Goal: Task Accomplishment & Management: Complete application form

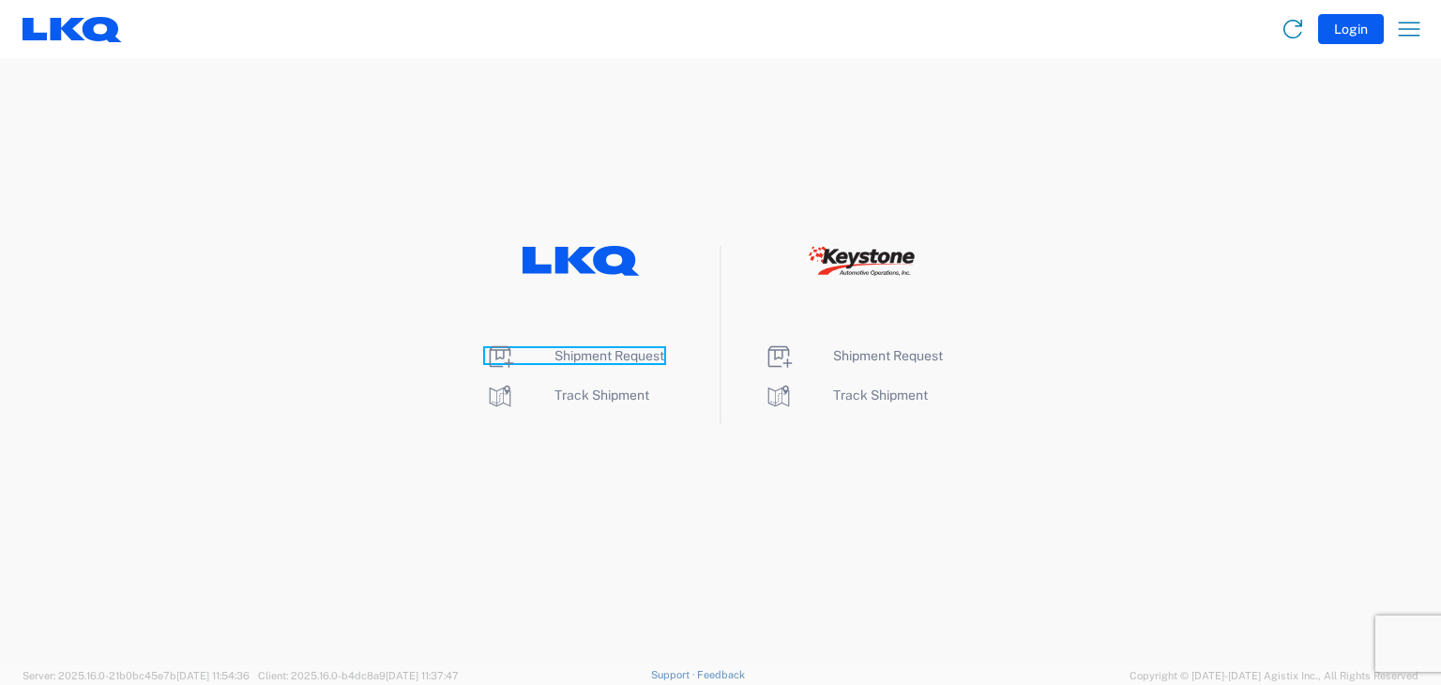
click at [630, 357] on span "Shipment Request" at bounding box center [610, 355] width 110 height 15
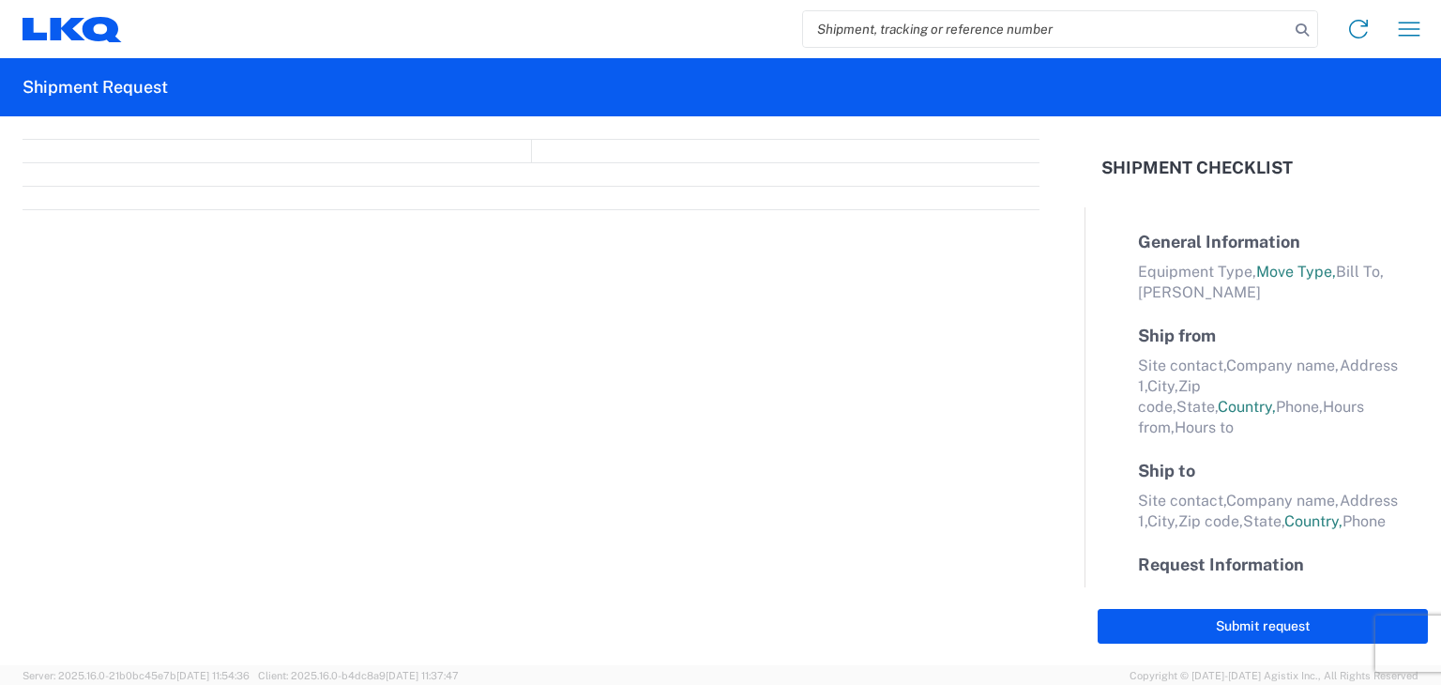
select select "FULL"
select select "LBS"
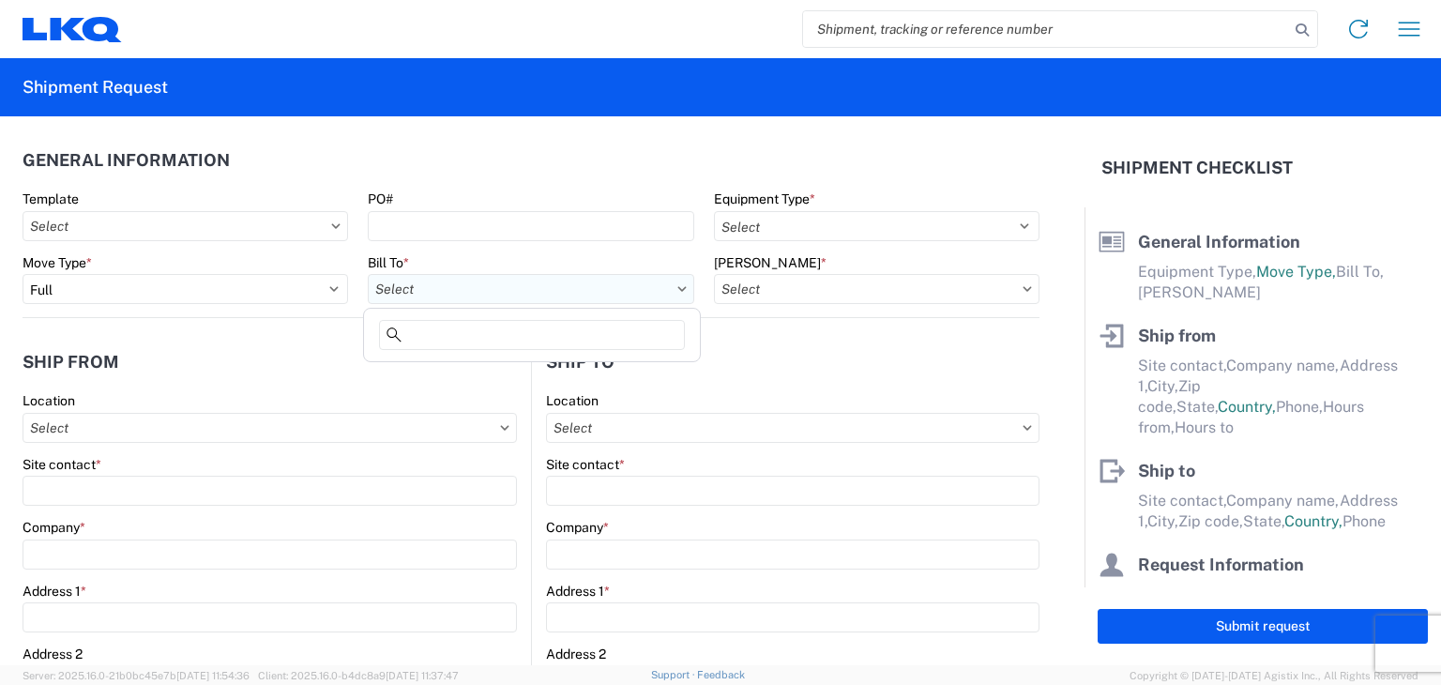
click at [546, 299] on input "Bill To *" at bounding box center [531, 289] width 326 height 30
type input "3219"
click at [537, 361] on div "3219 - Dallas TX Wheel Plant" at bounding box center [532, 372] width 328 height 30
type input "3219 - Dallas TX Wheel Plant"
click at [767, 284] on input "Bill Code *" at bounding box center [877, 289] width 326 height 30
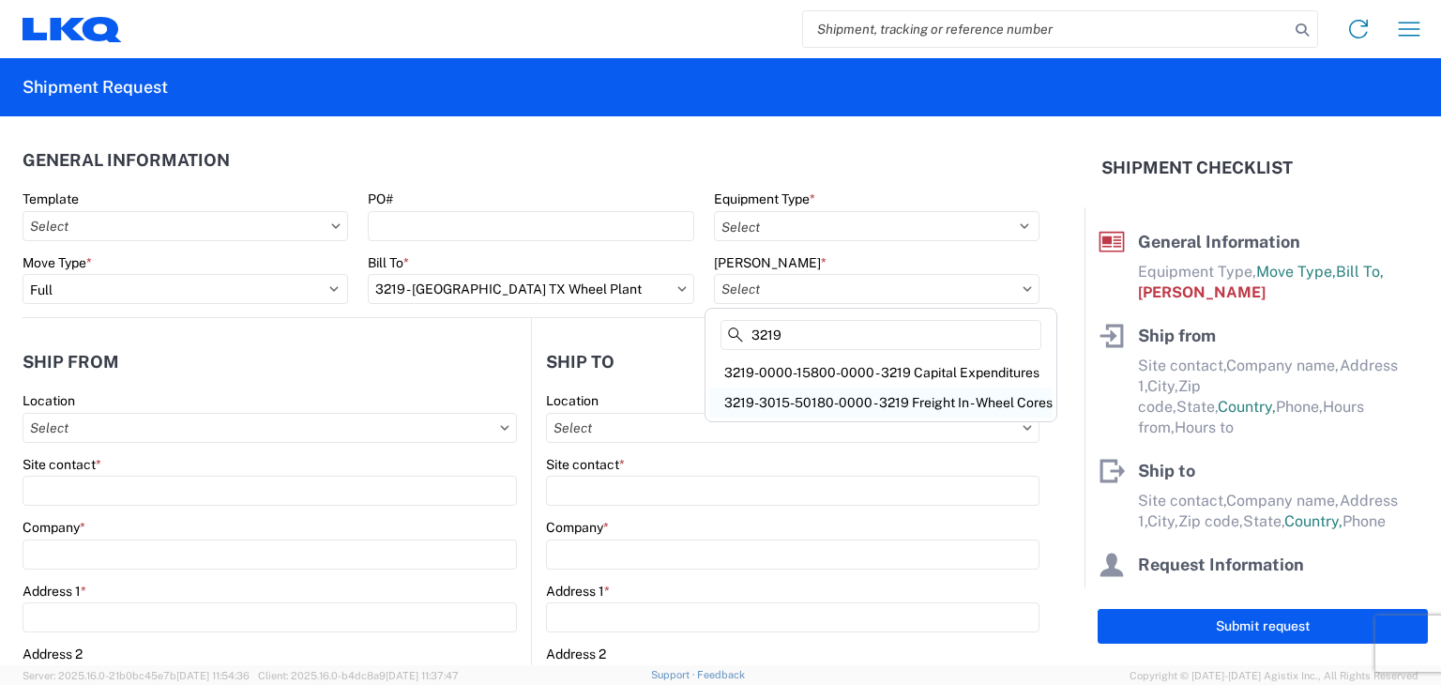
type input "3219"
click at [781, 394] on div "3219-3015-50180-0000 - 3219 Freight In - Wheel Cores" at bounding box center [880, 403] width 343 height 30
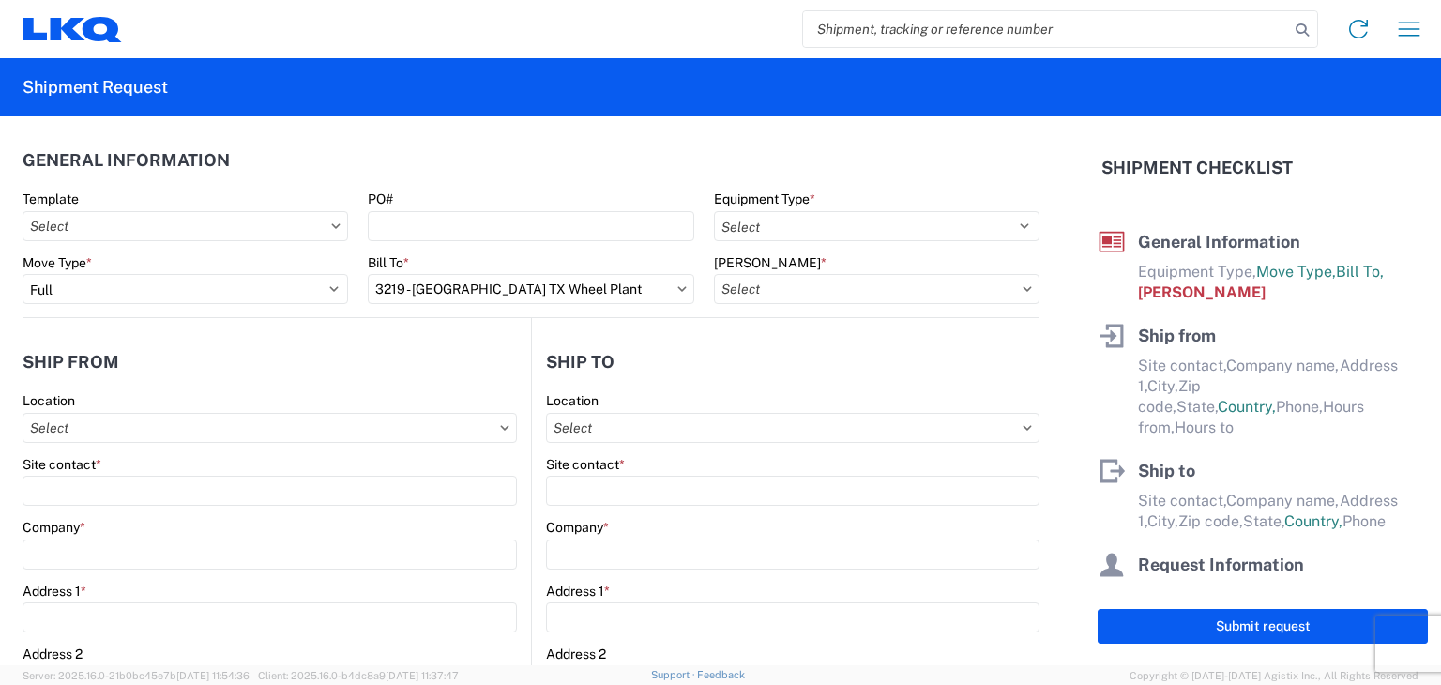
type input "3219-3015-50180-0000 - 3219 Freight In - Wheel Cores"
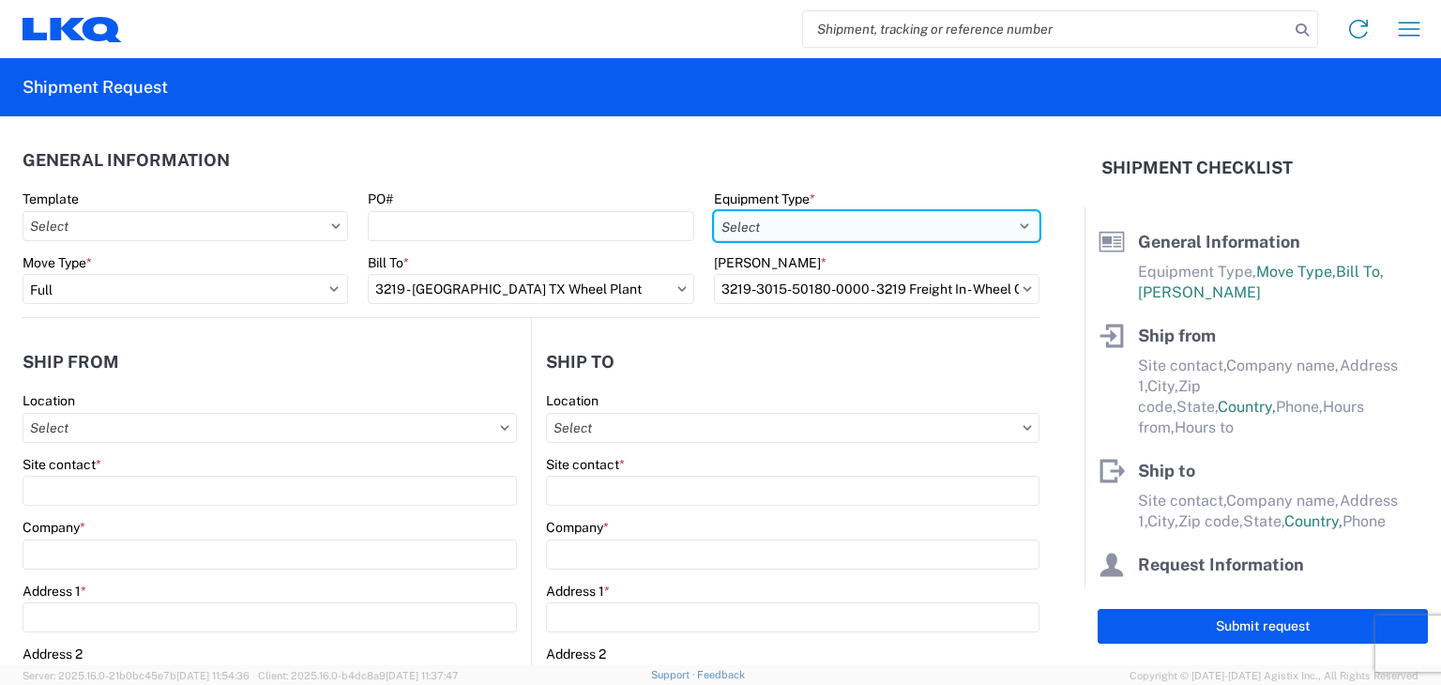
click at [863, 222] on select "Select 53’ Dry Van Flatbed Dropdeck (van) Lowboy (flatbed) Rail" at bounding box center [877, 226] width 326 height 30
select select "STDV"
click at [714, 211] on select "Select 53’ Dry Van Flatbed Dropdeck (van) Lowboy (flatbed) Rail" at bounding box center [877, 226] width 326 height 30
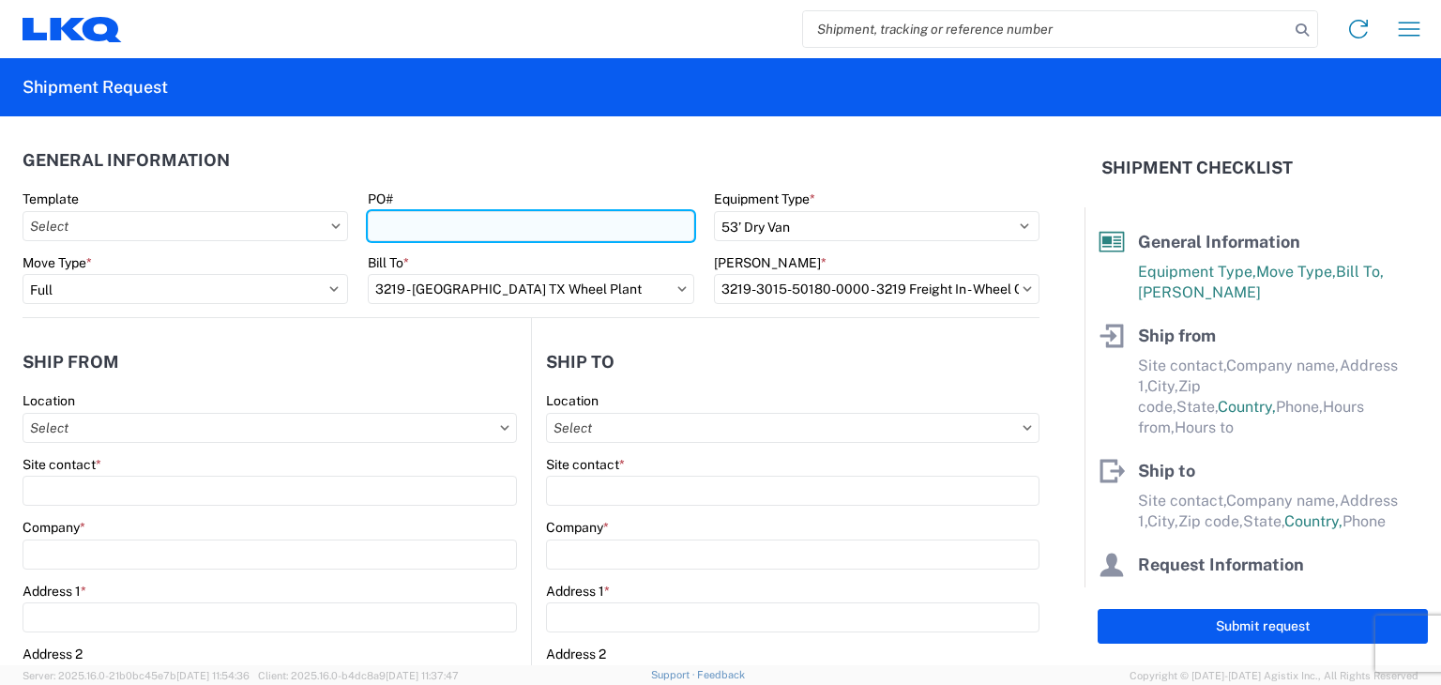
click at [430, 222] on input "PO#" at bounding box center [531, 226] width 326 height 30
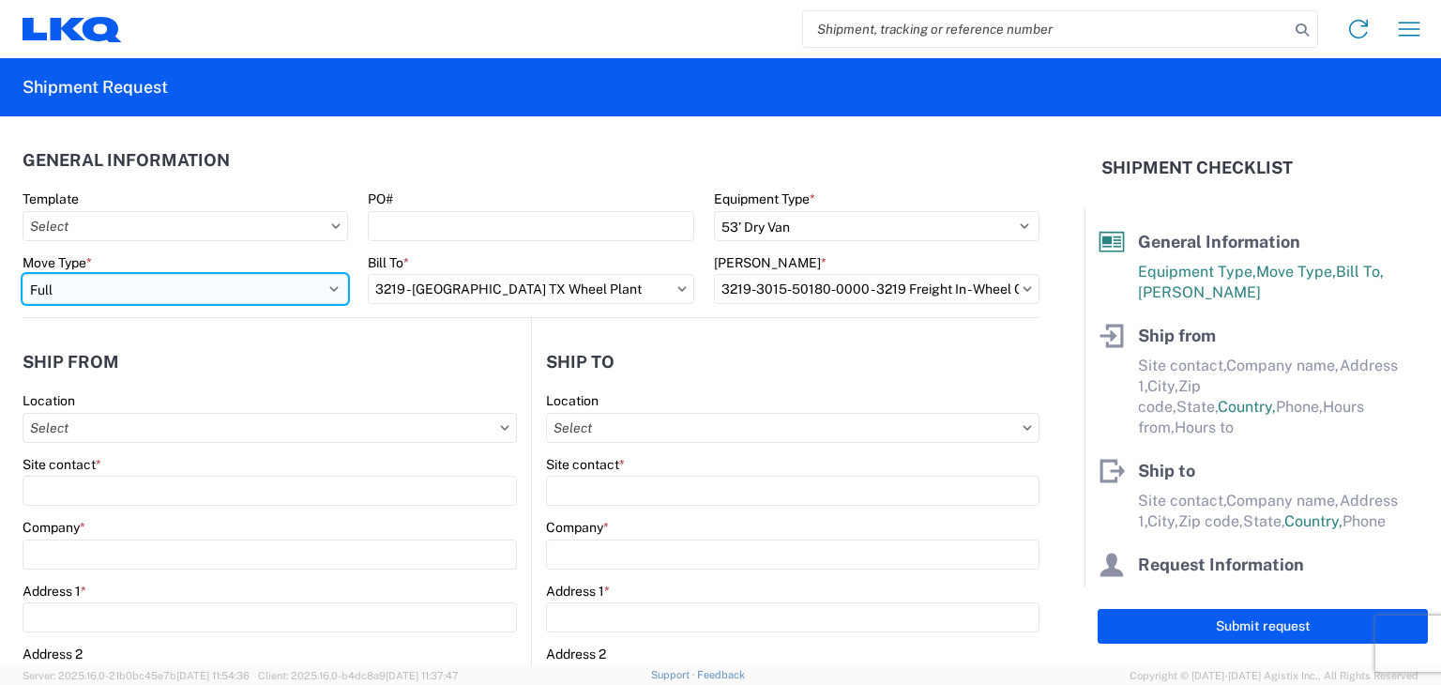
click at [319, 284] on select "Select Full Partial TL" at bounding box center [186, 289] width 326 height 30
select select "PARTIAL_TL"
click at [23, 274] on select "Select Full Partial TL" at bounding box center [186, 289] width 326 height 30
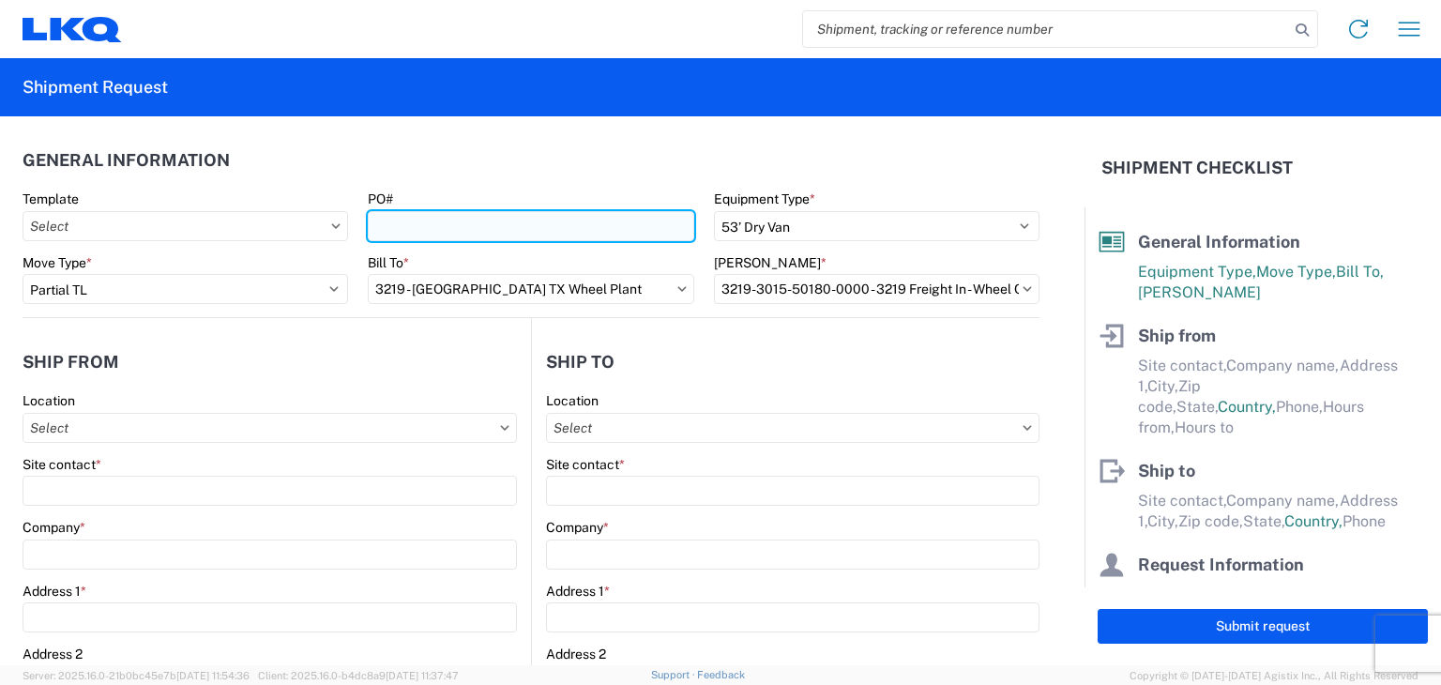
click at [399, 228] on input "PO#" at bounding box center [531, 226] width 326 height 30
type input "1894675"
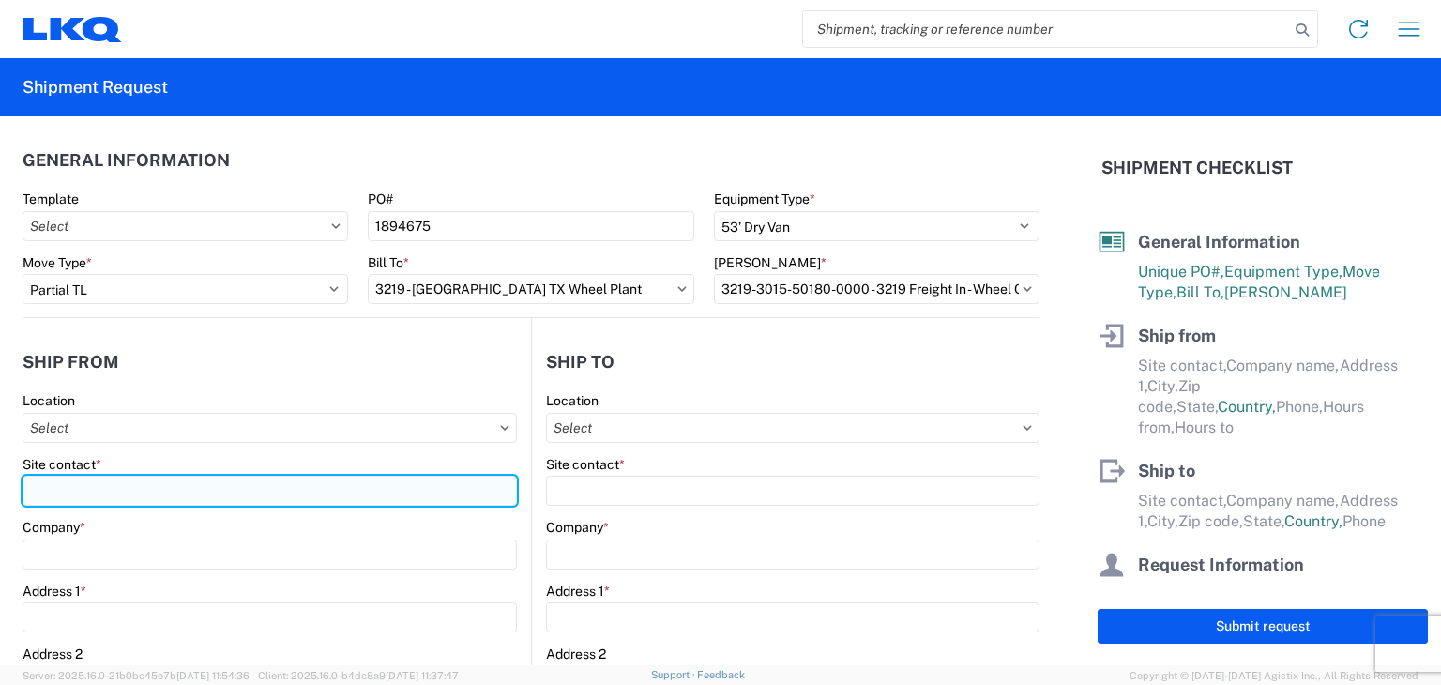
click at [61, 492] on input "Site contact *" at bounding box center [270, 491] width 494 height 30
type input "L"
type input "Scott Holtzclaw"
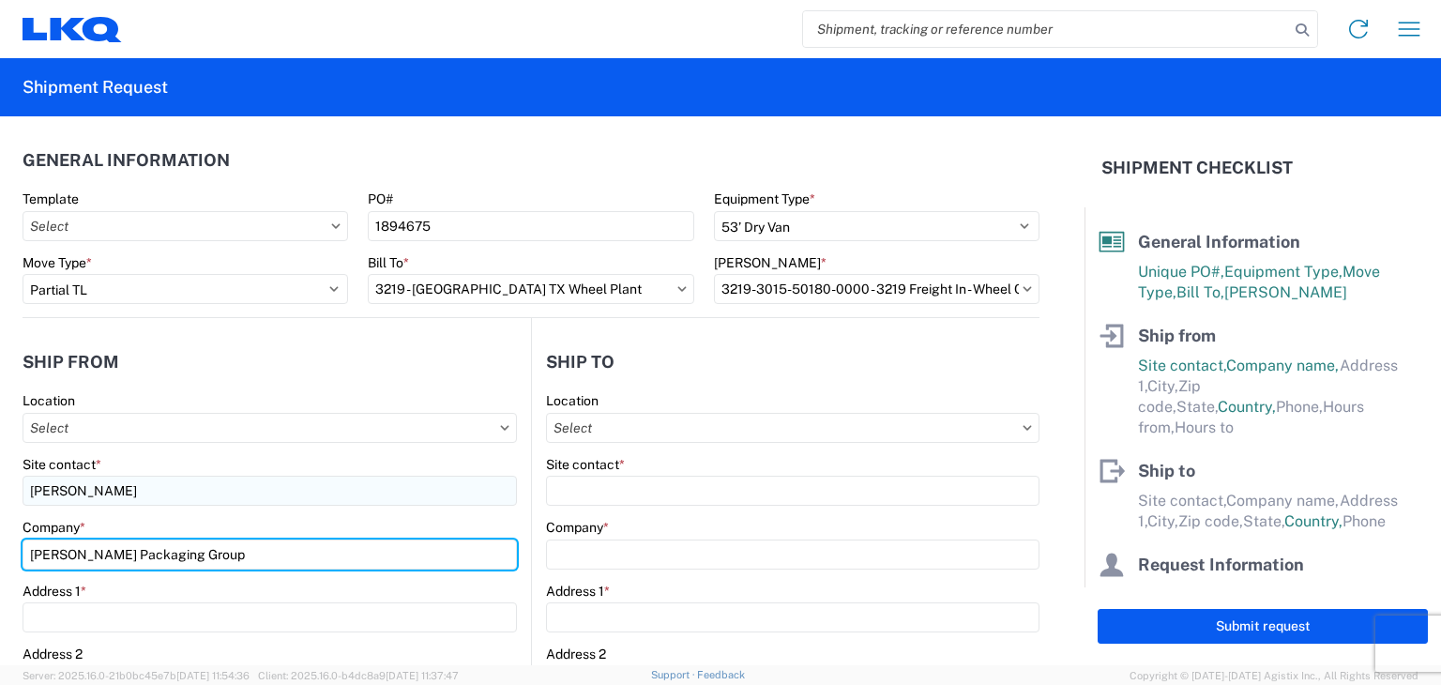
type input "Welch Packaging Group"
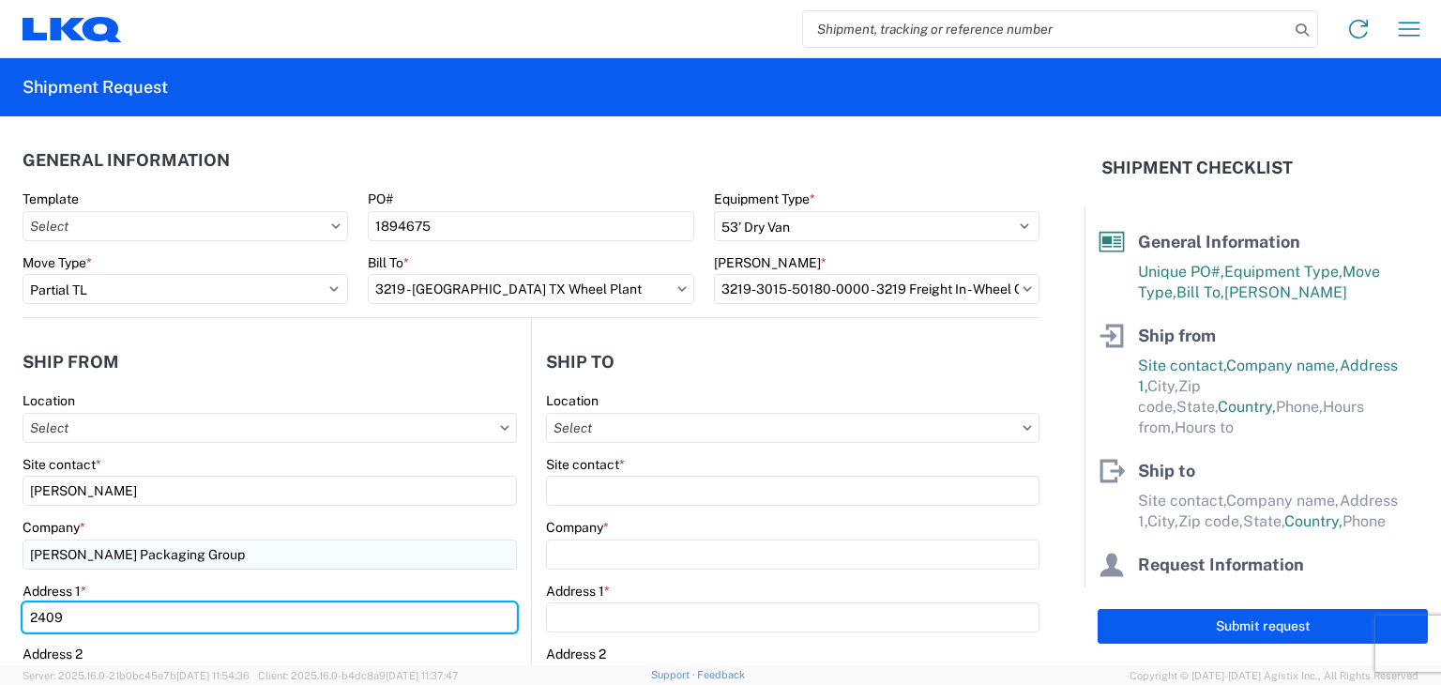
type input "2409 W. 2nd street"
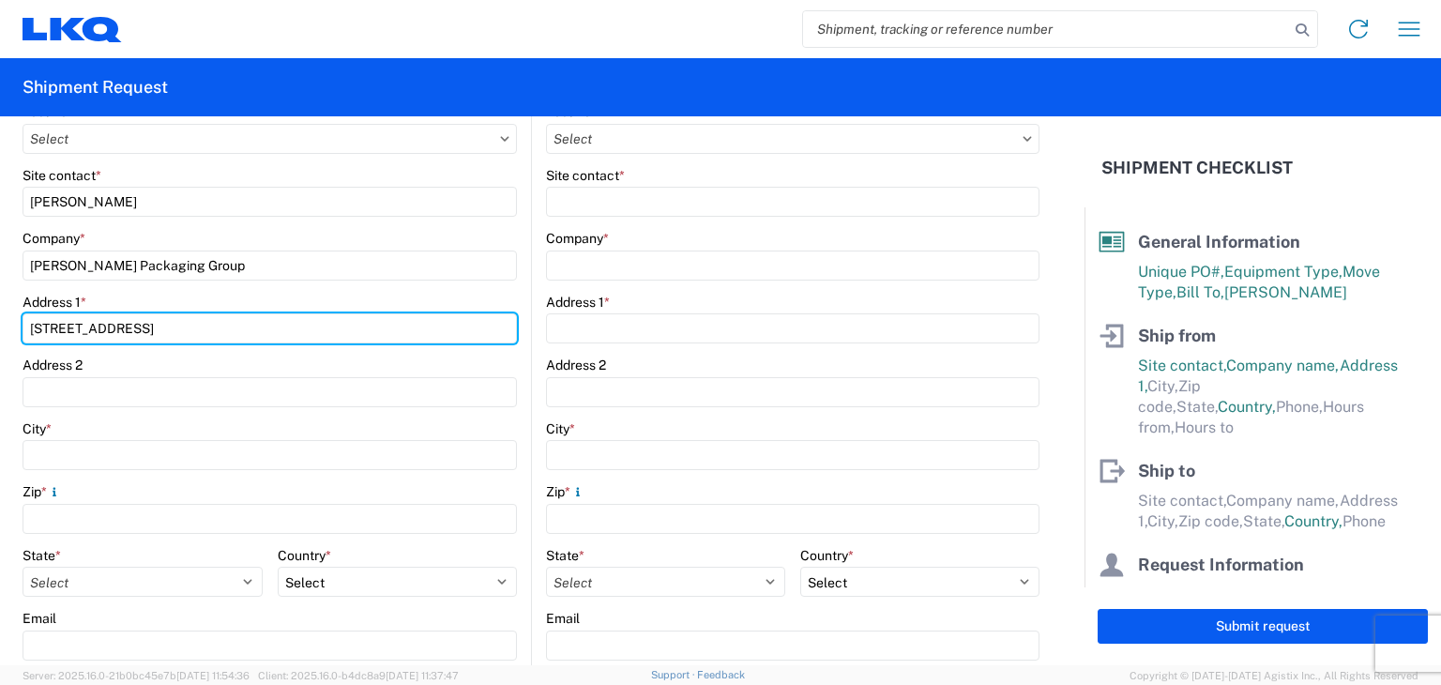
scroll to position [299, 0]
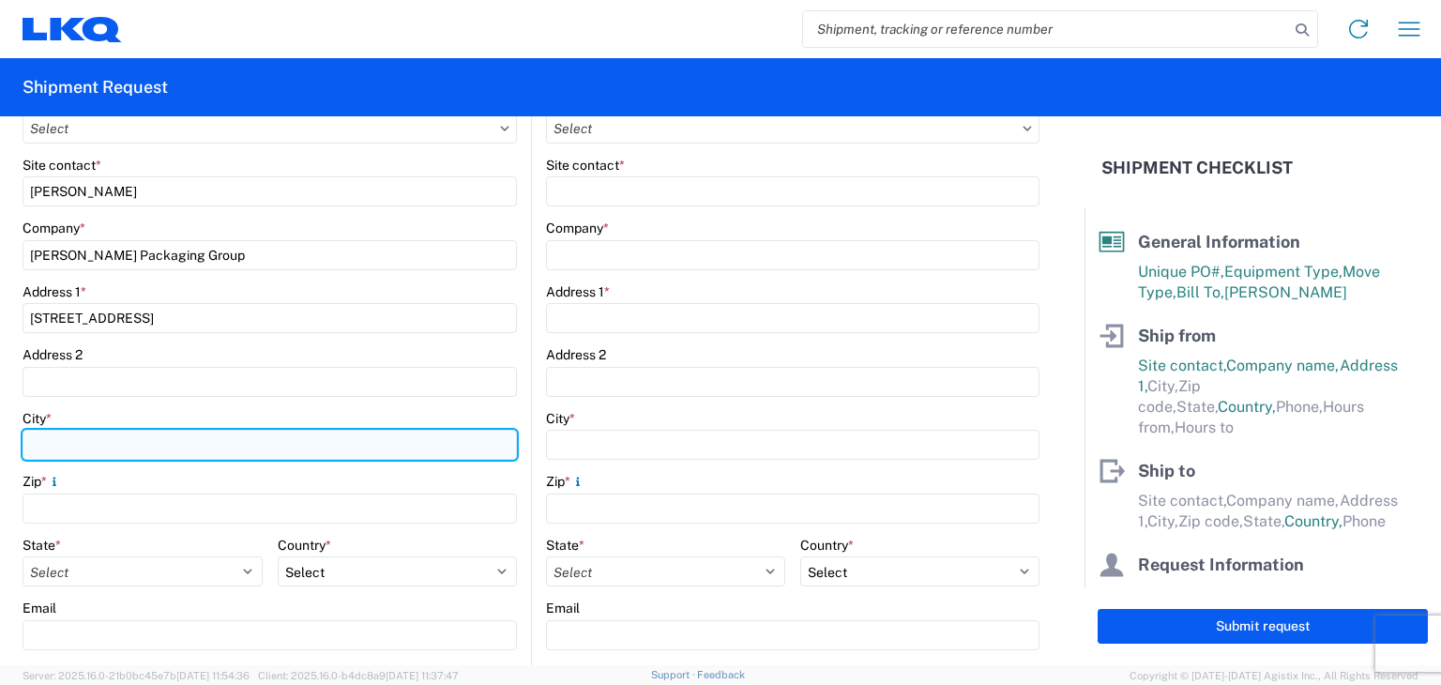
click at [145, 433] on input "City *" at bounding box center [270, 445] width 494 height 30
type input "MArion"
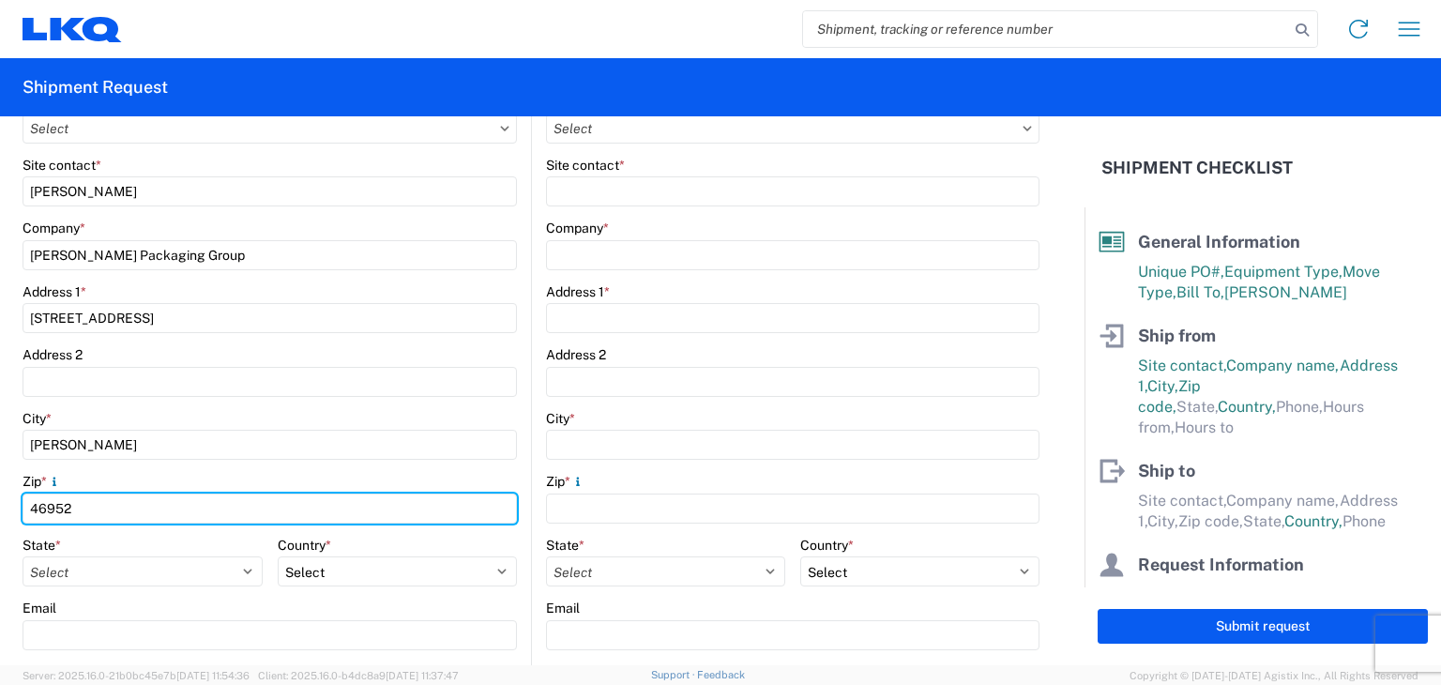
type input "46952"
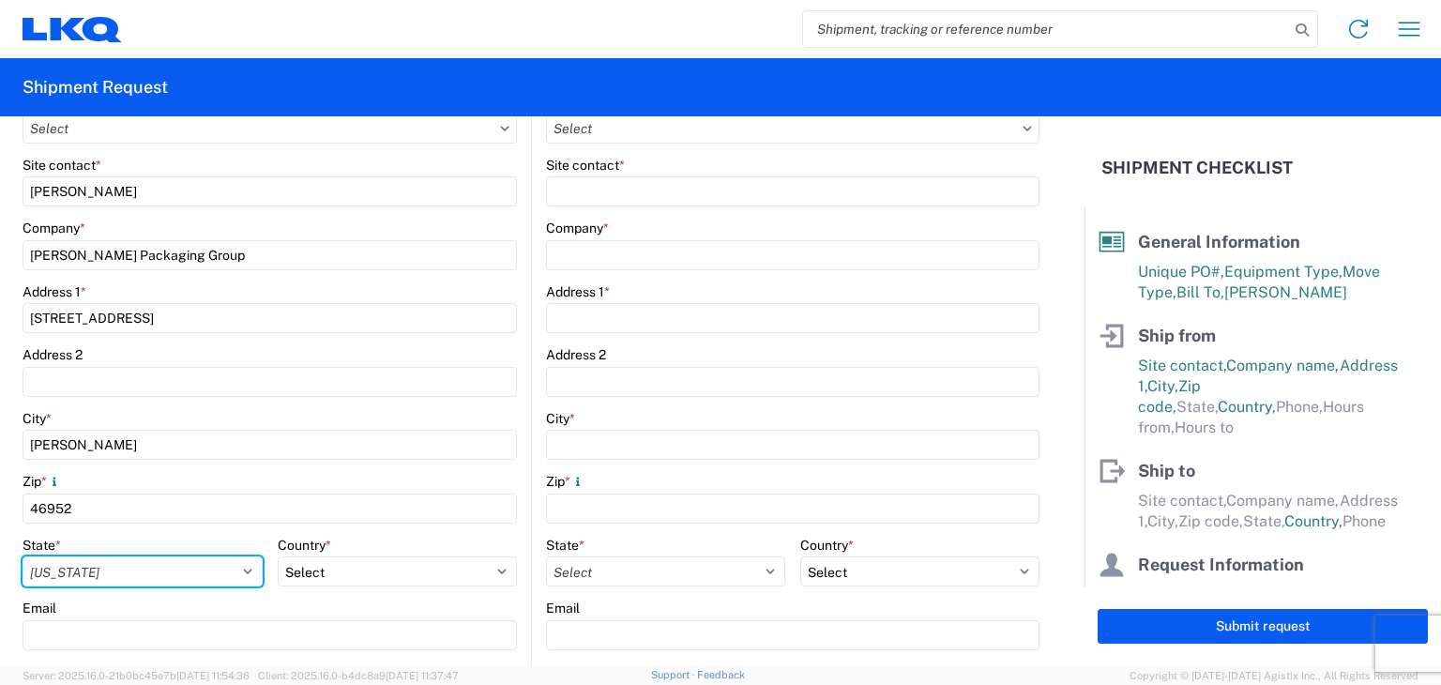
select select "IN"
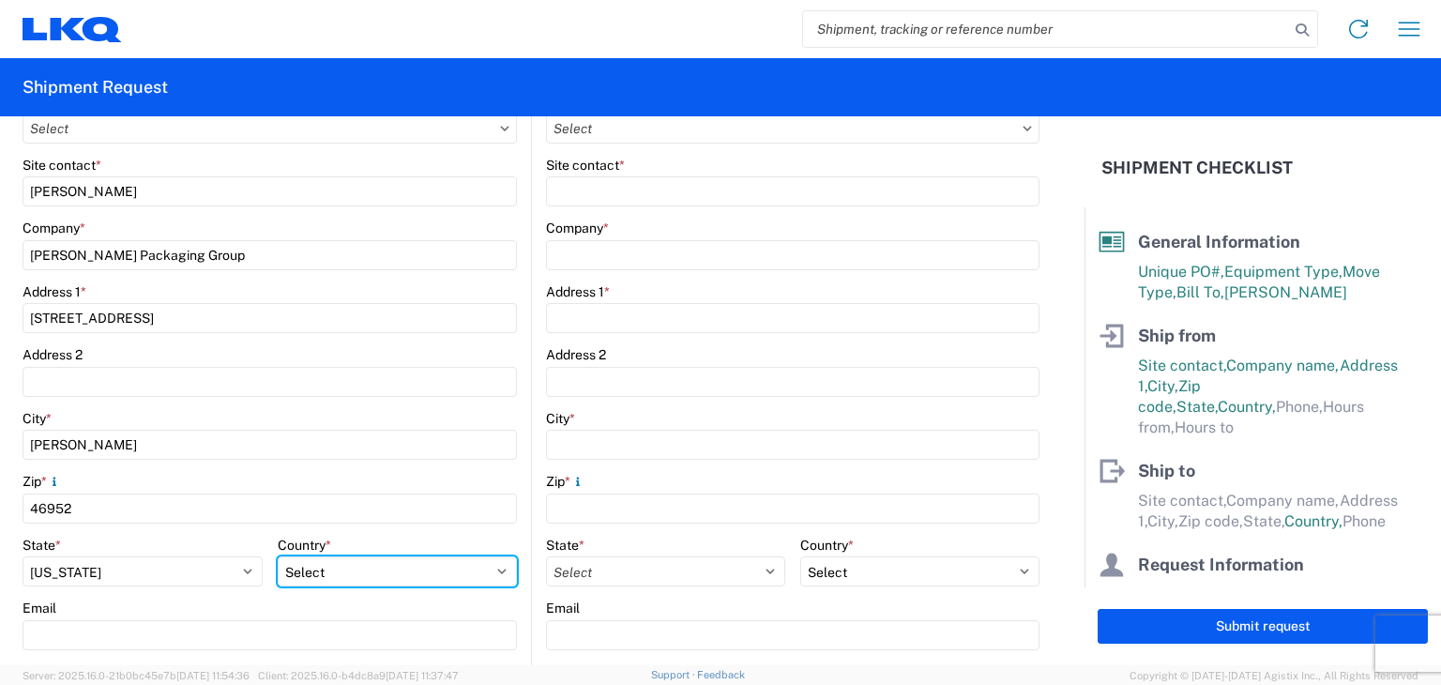
select select "US"
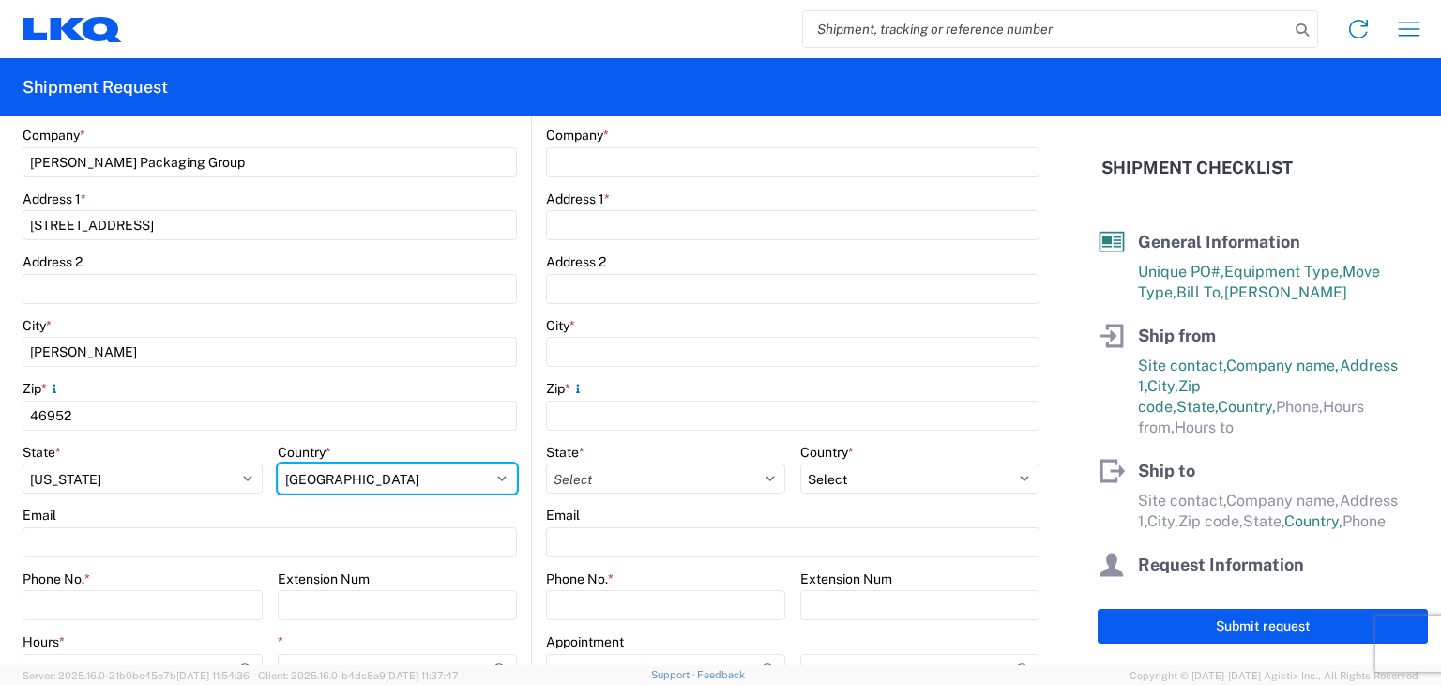
scroll to position [402, 0]
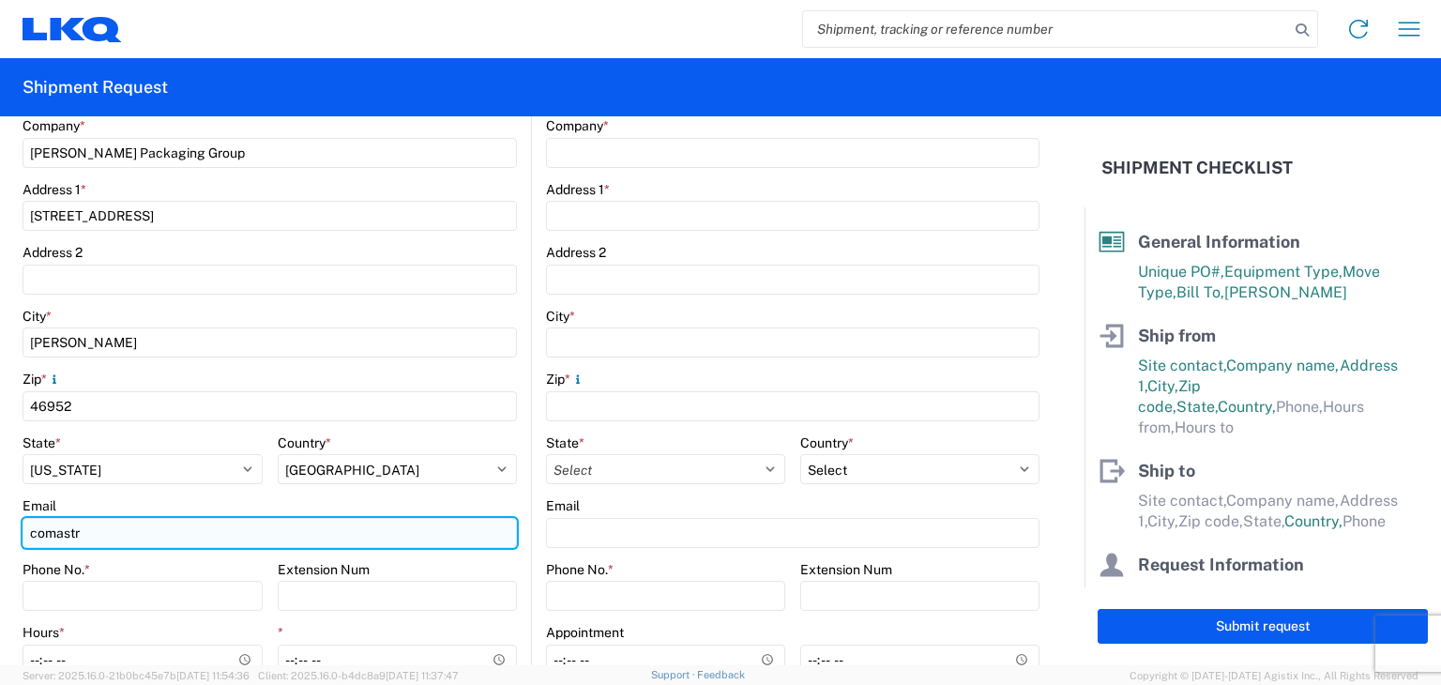
type input "comastrilr@welchpkg.com"
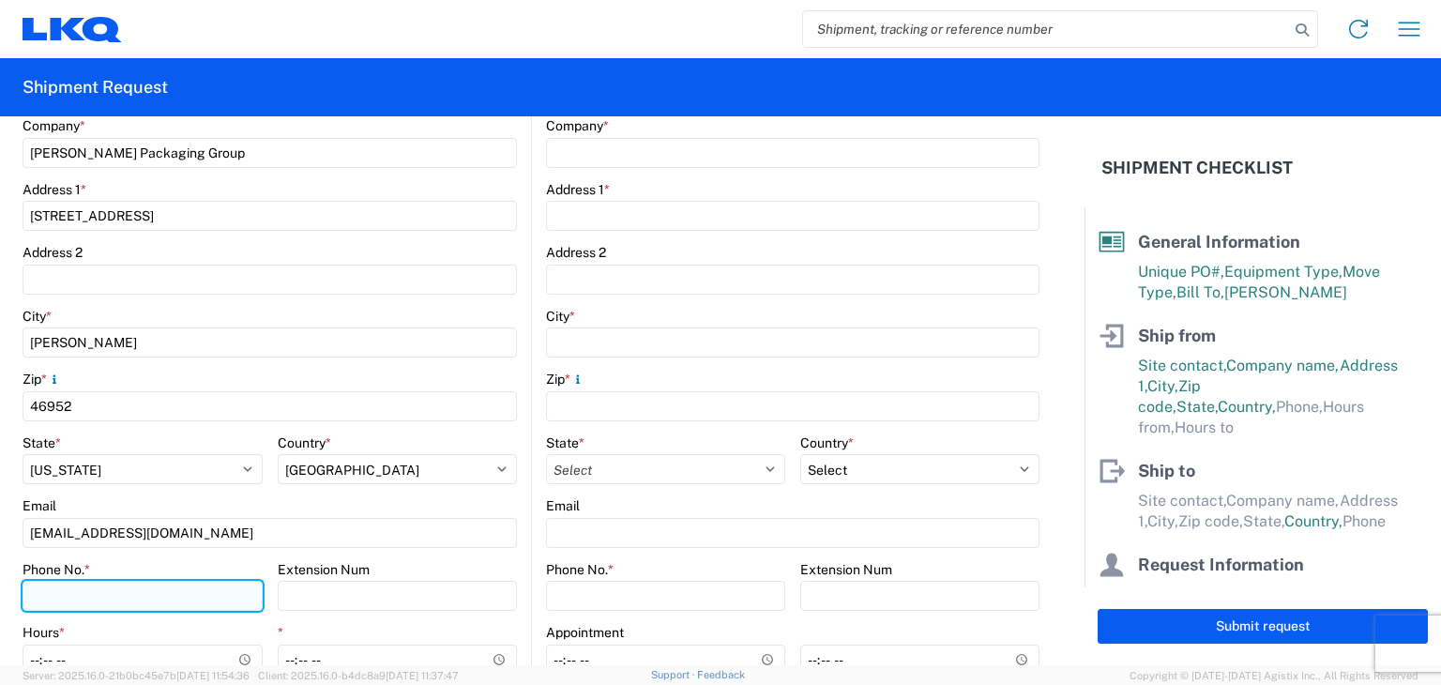
click at [143, 601] on input "Phone No. *" at bounding box center [143, 596] width 240 height 30
type input "7656512600"
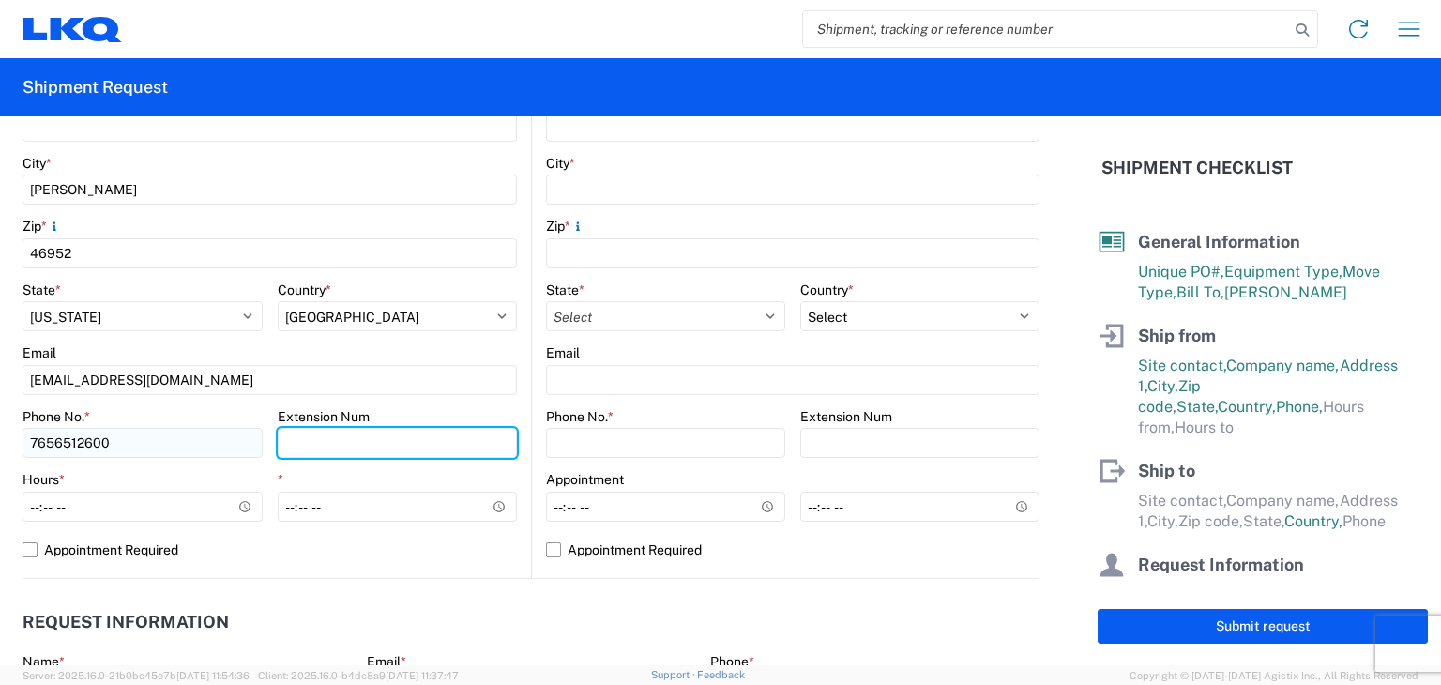
scroll to position [555, 0]
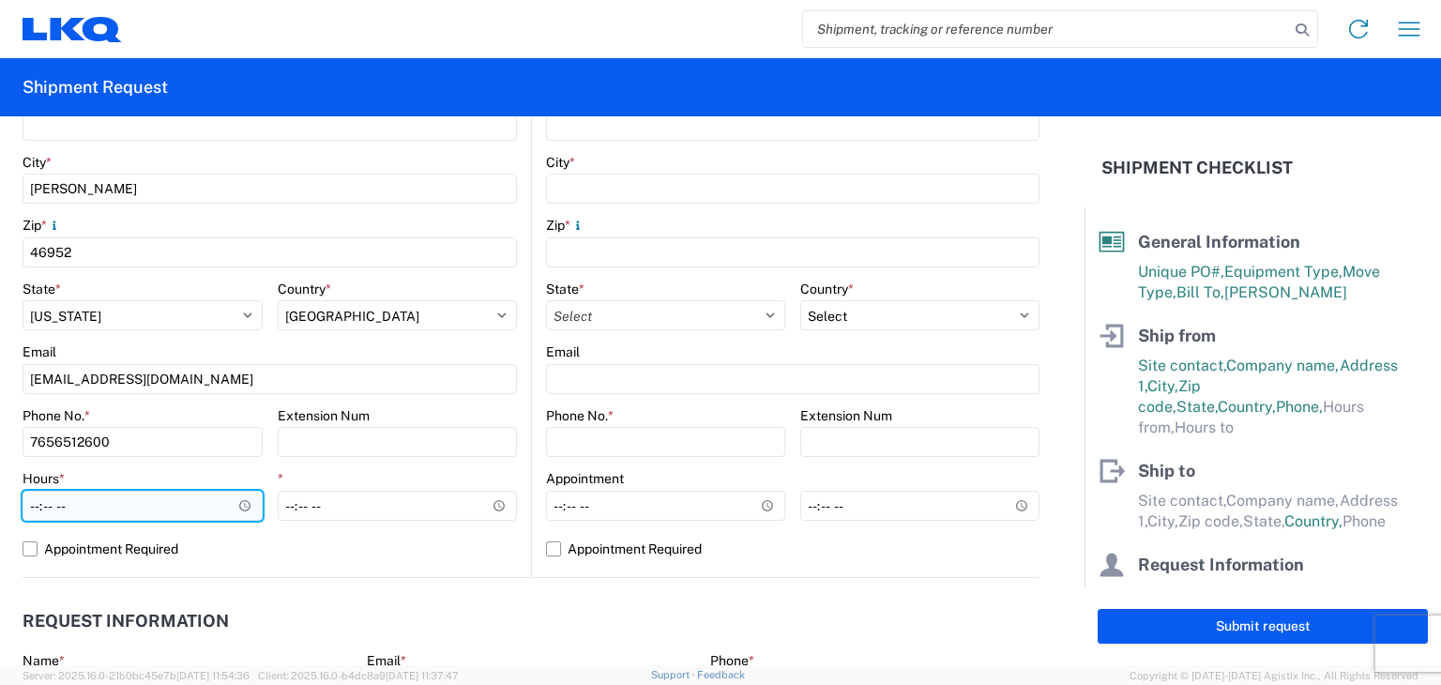
click at [242, 510] on input "Hours *" at bounding box center [143, 506] width 240 height 30
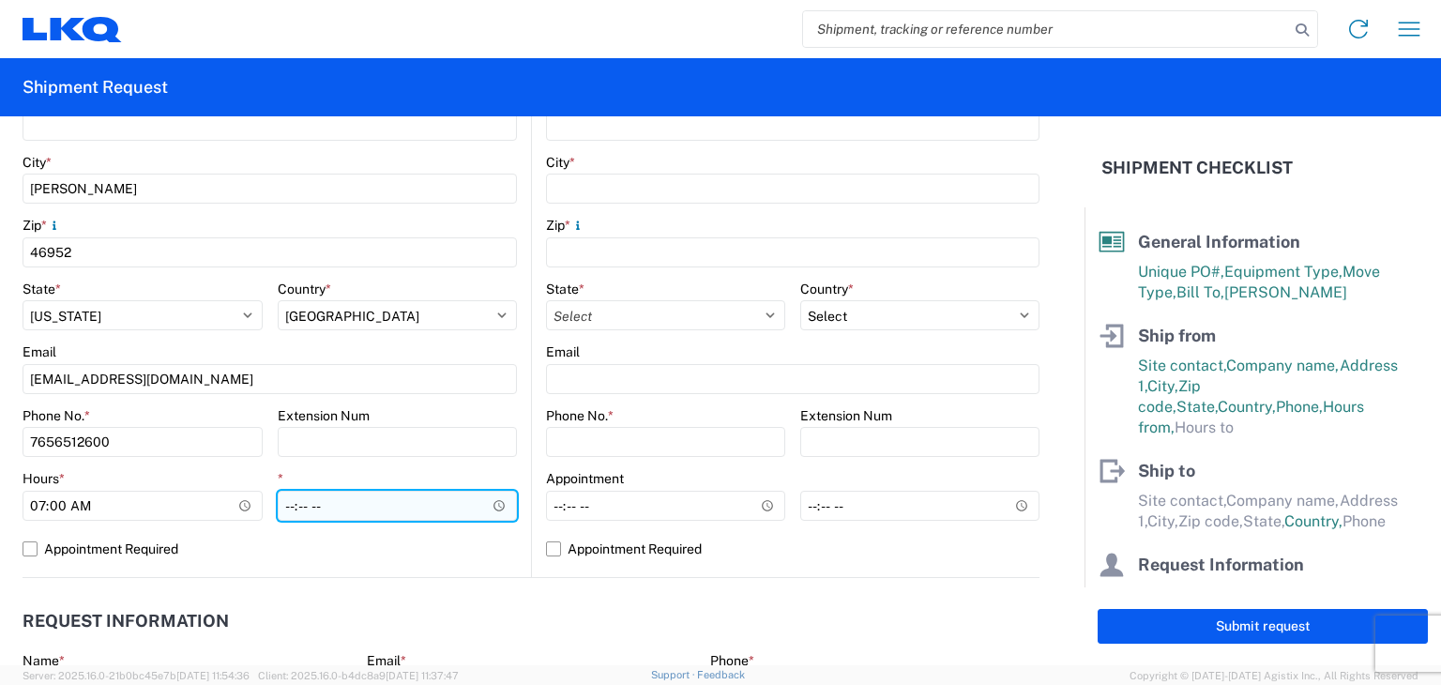
type input "07:00"
click at [303, 498] on input "*" at bounding box center [398, 506] width 240 height 30
click at [489, 498] on input "*" at bounding box center [398, 506] width 240 height 30
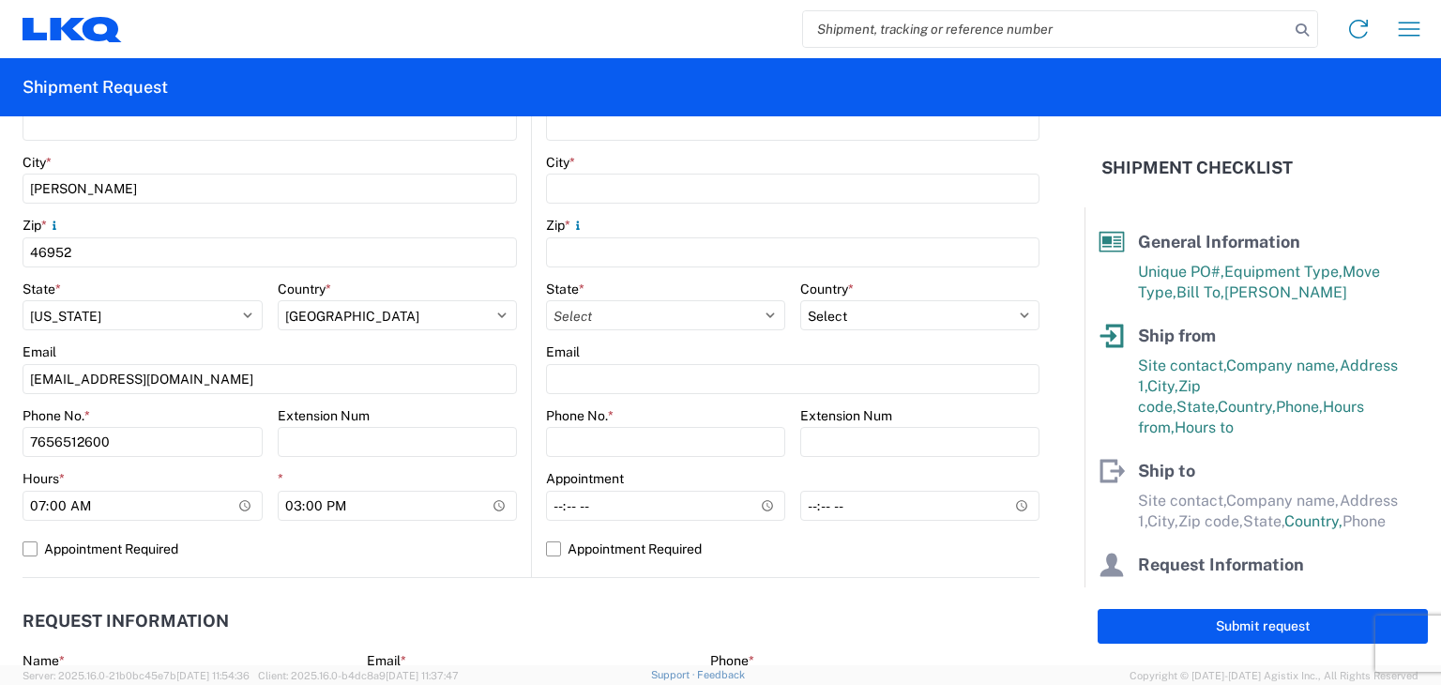
type input "15:00"
click at [517, 472] on main "Location Site contact * Scott Holtzclaw Company * Welch Packaging Group Address…" at bounding box center [277, 207] width 509 height 740
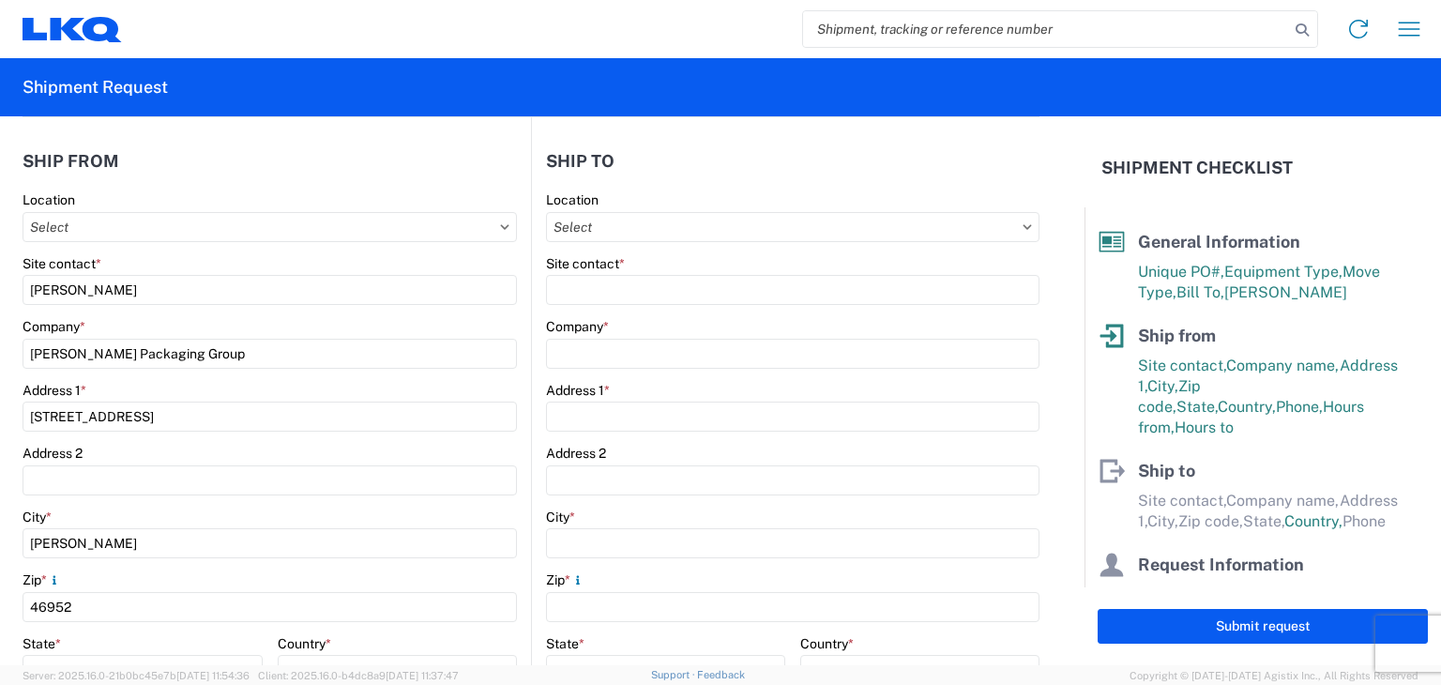
scroll to position [14, 0]
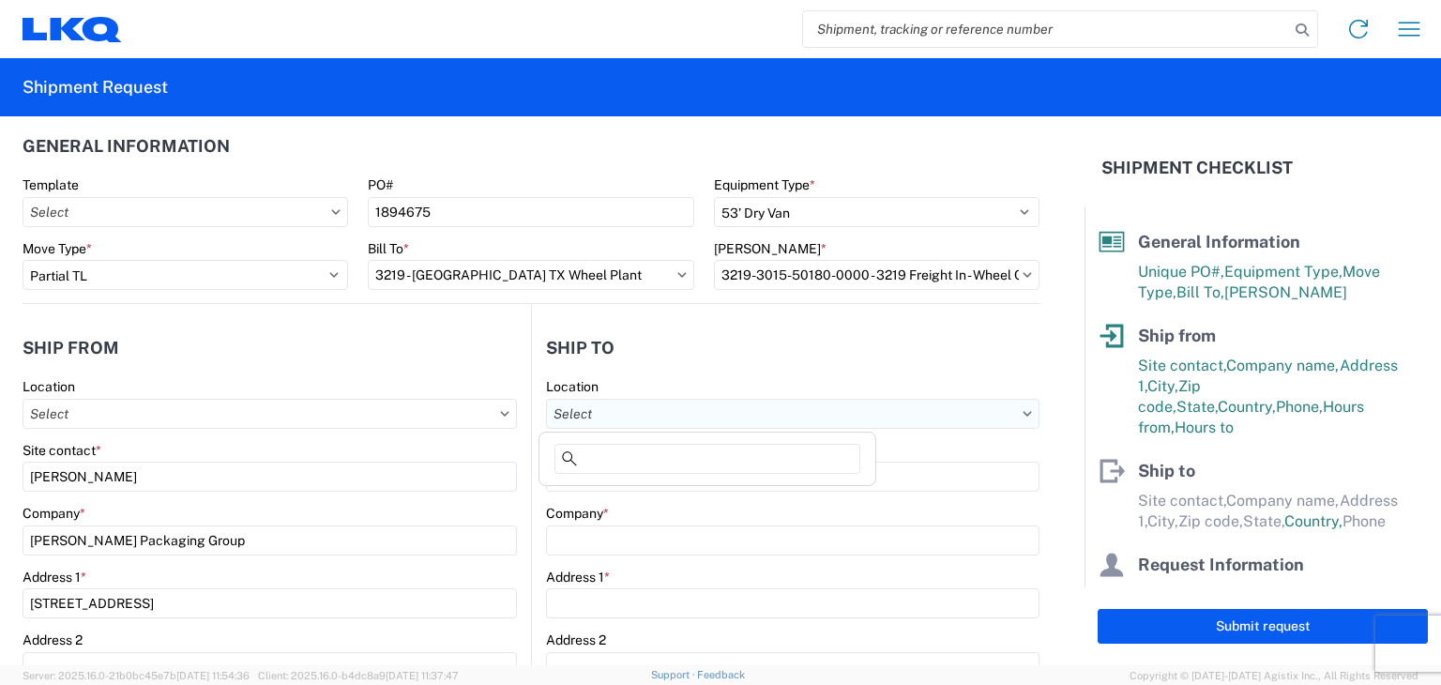
click at [1014, 406] on input "Location" at bounding box center [793, 414] width 494 height 30
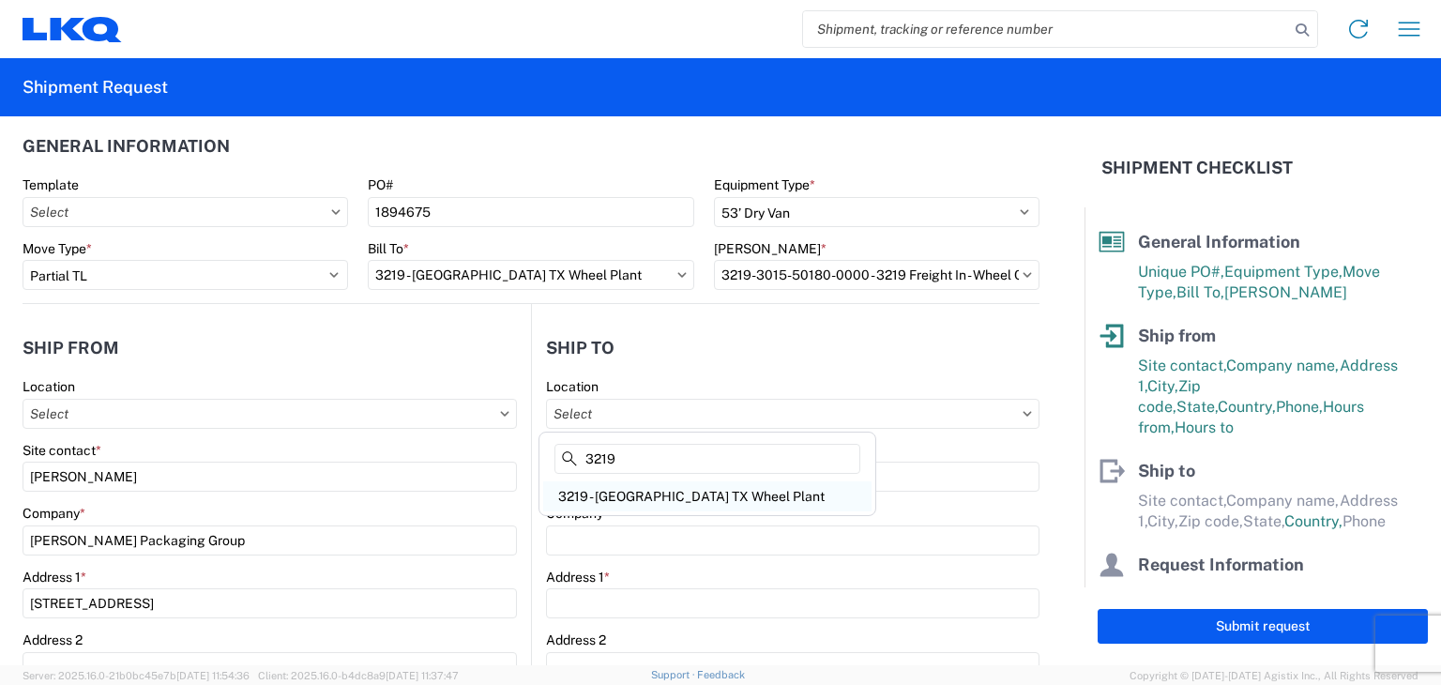
type input "3219"
click at [694, 502] on div "3219 - Dallas TX Wheel Plant" at bounding box center [707, 496] width 328 height 30
type input "3219 - Dallas TX Wheel Plant"
type input "LKQ Corporation"
type input "415 North Interstate 45 Service Road"
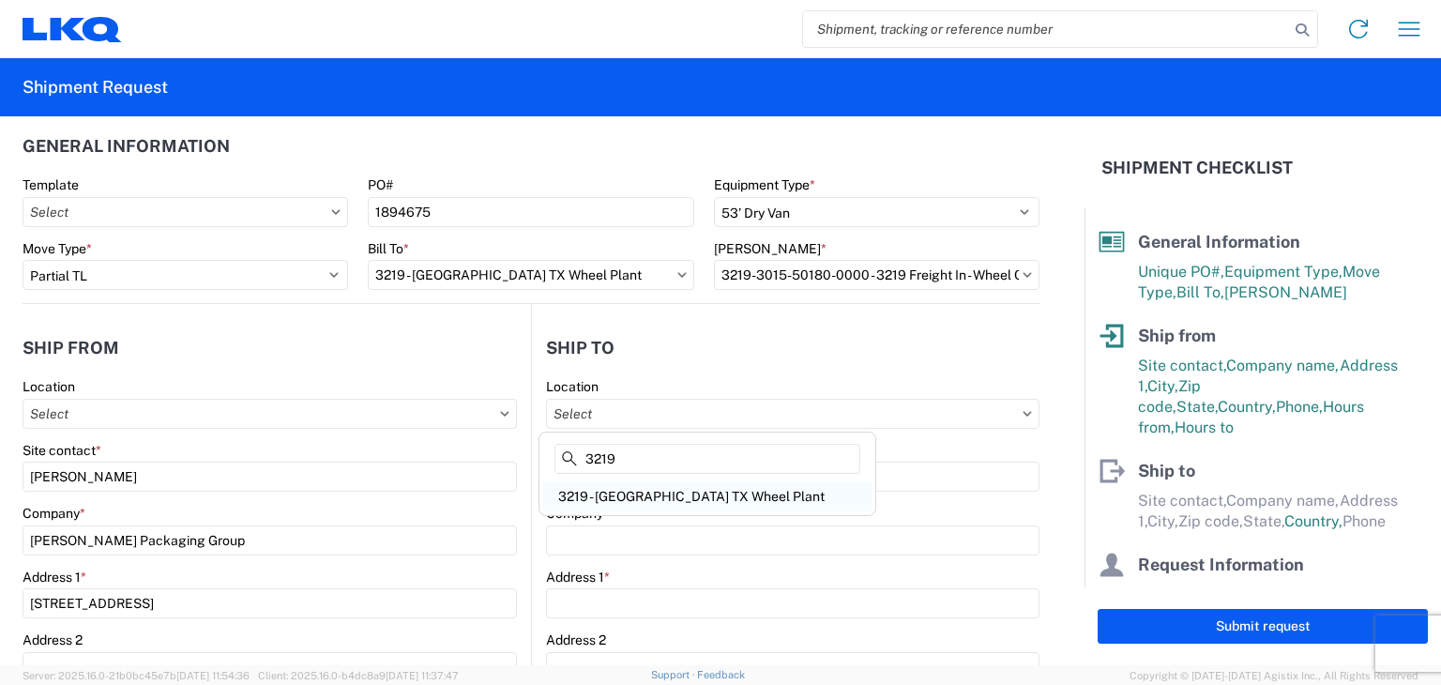
type input "Hutchins"
type input "75141"
select select "US"
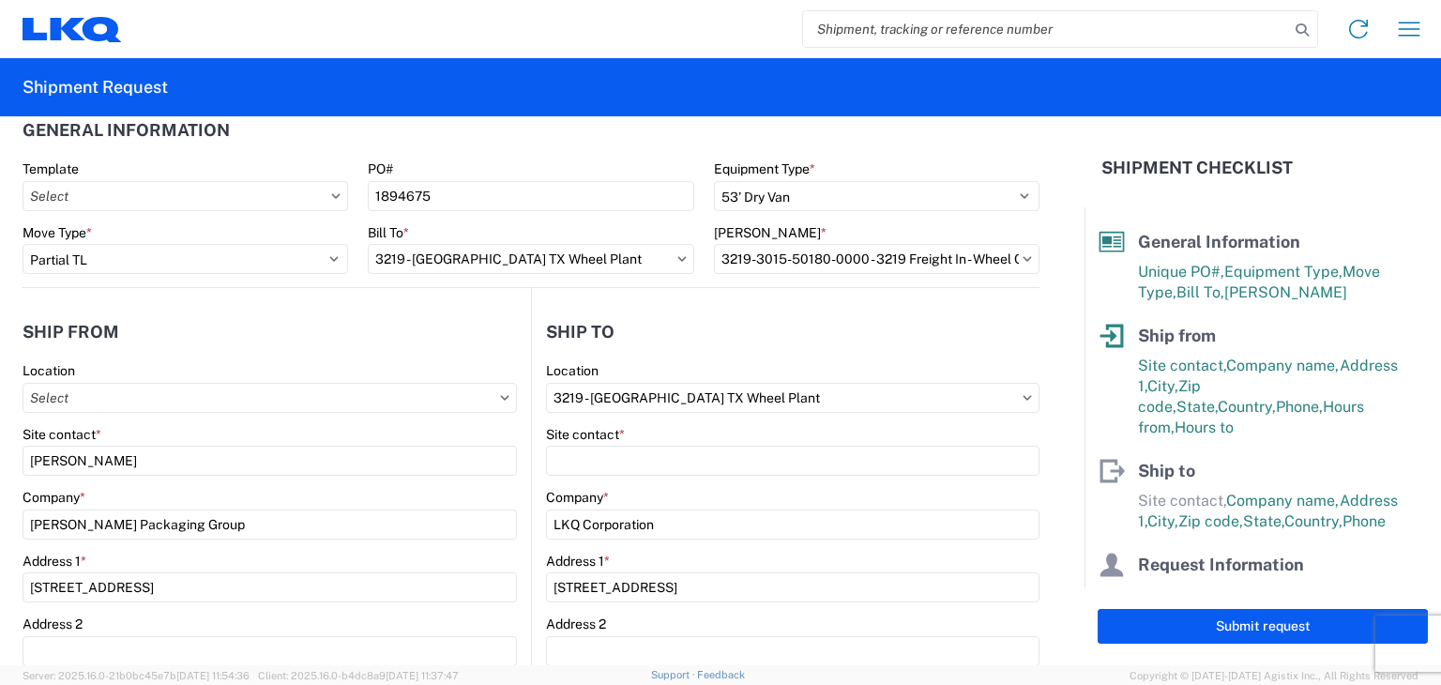
scroll to position [33, 0]
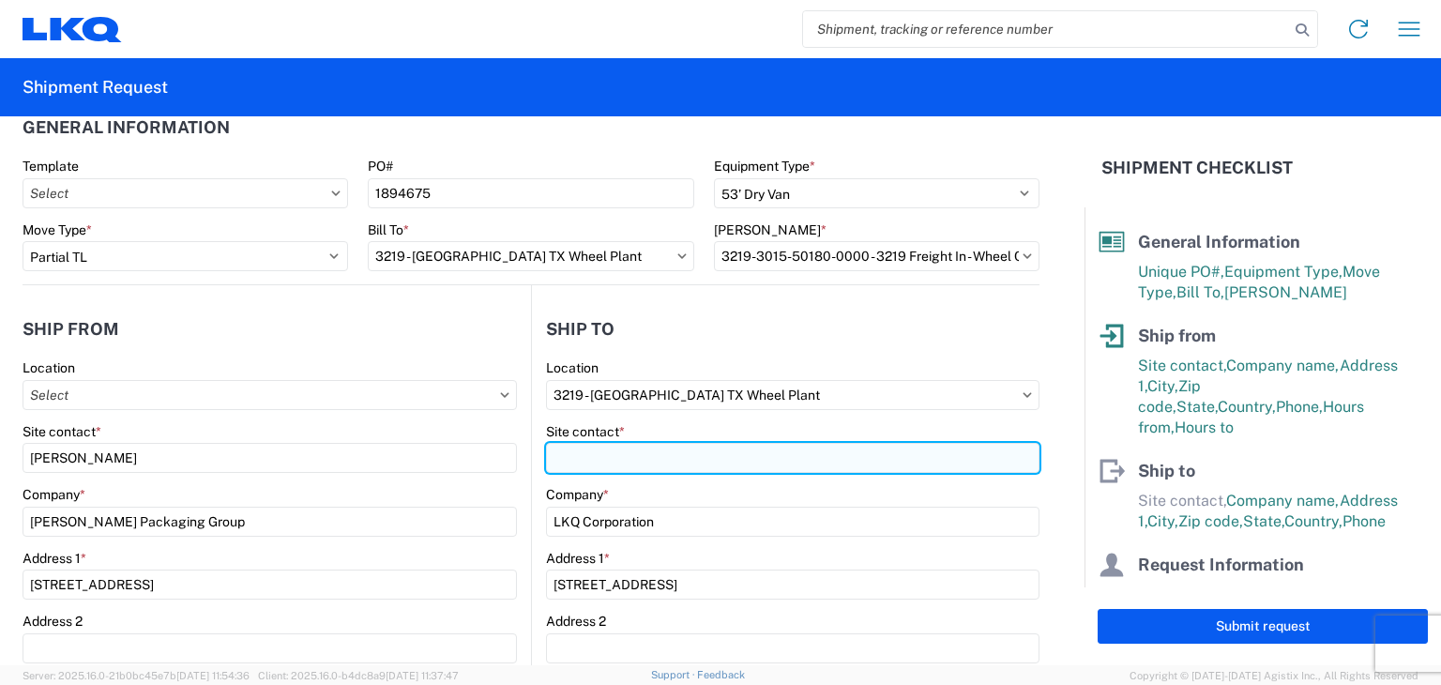
click at [674, 463] on input "Site contact *" at bounding box center [793, 458] width 494 height 30
type input "Cam Montgomery"
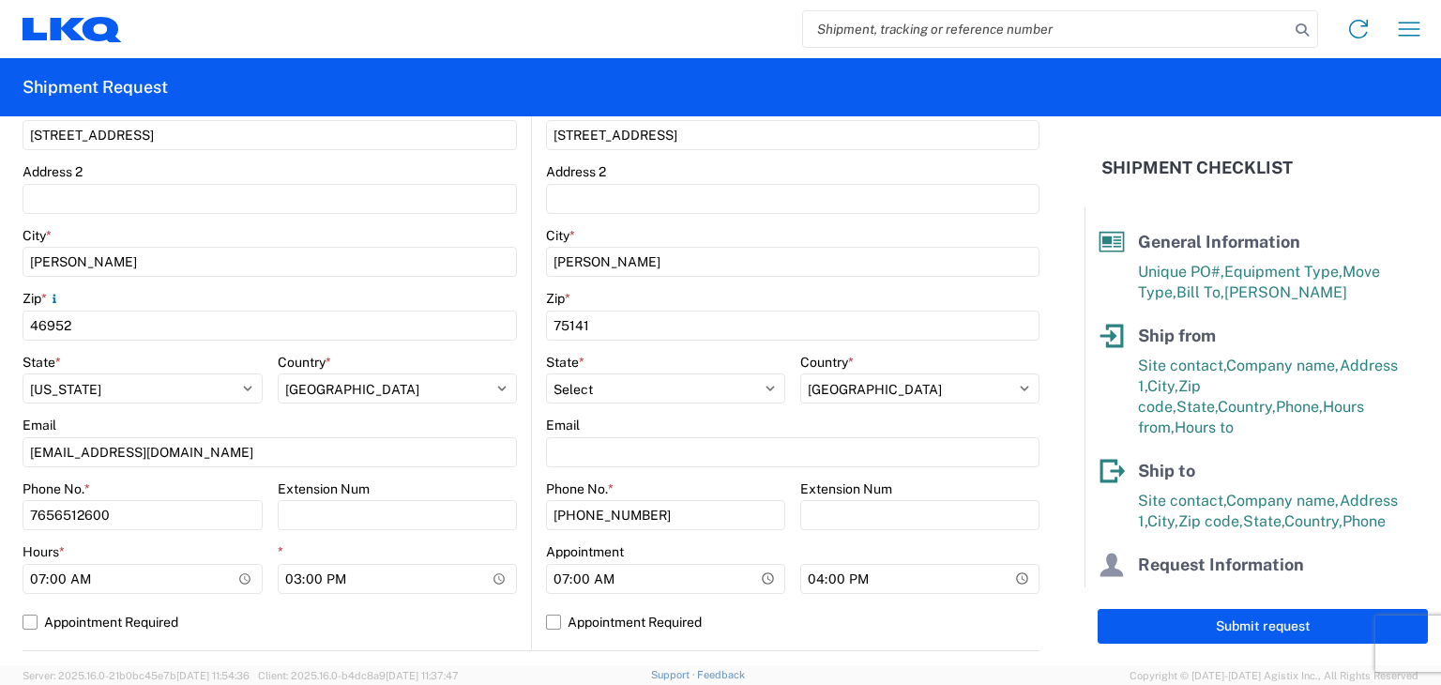
scroll to position [484, 0]
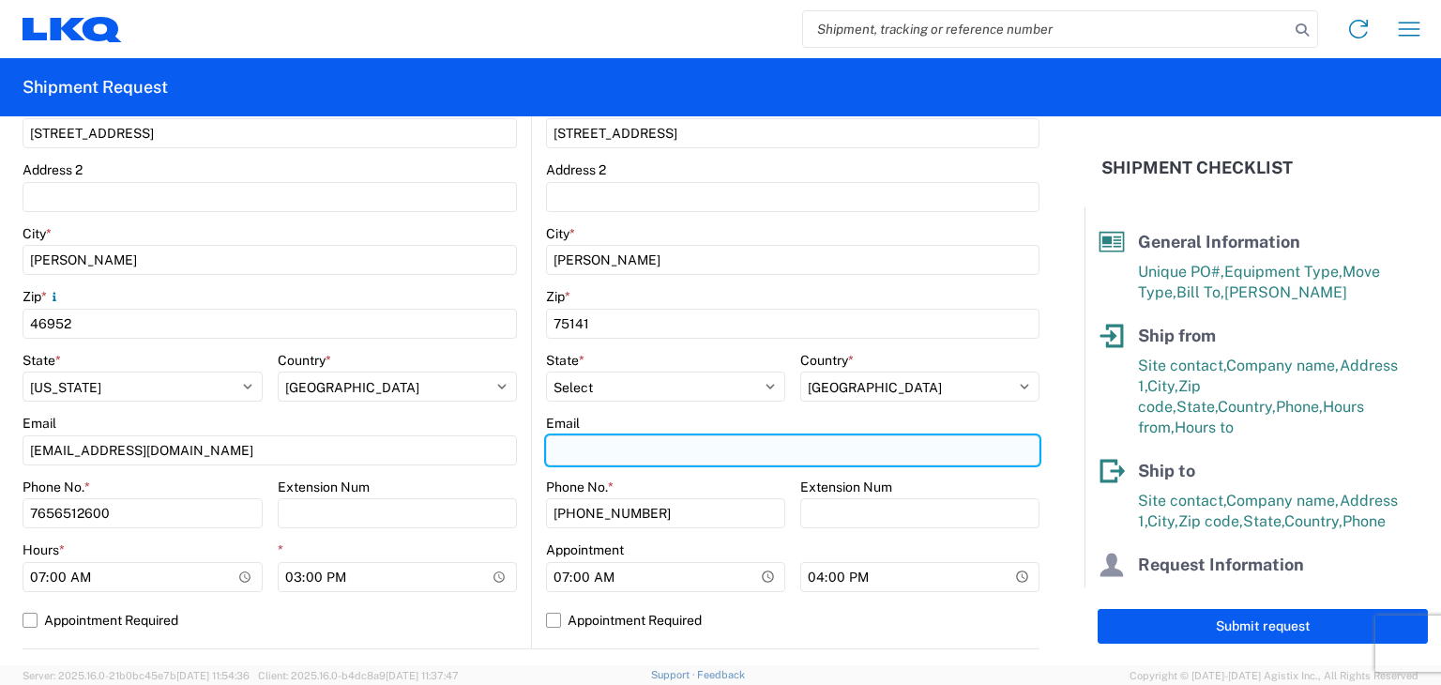
click at [691, 461] on input "Email" at bounding box center [793, 450] width 494 height 30
type input "cmontgomery@lkqcorp.com"
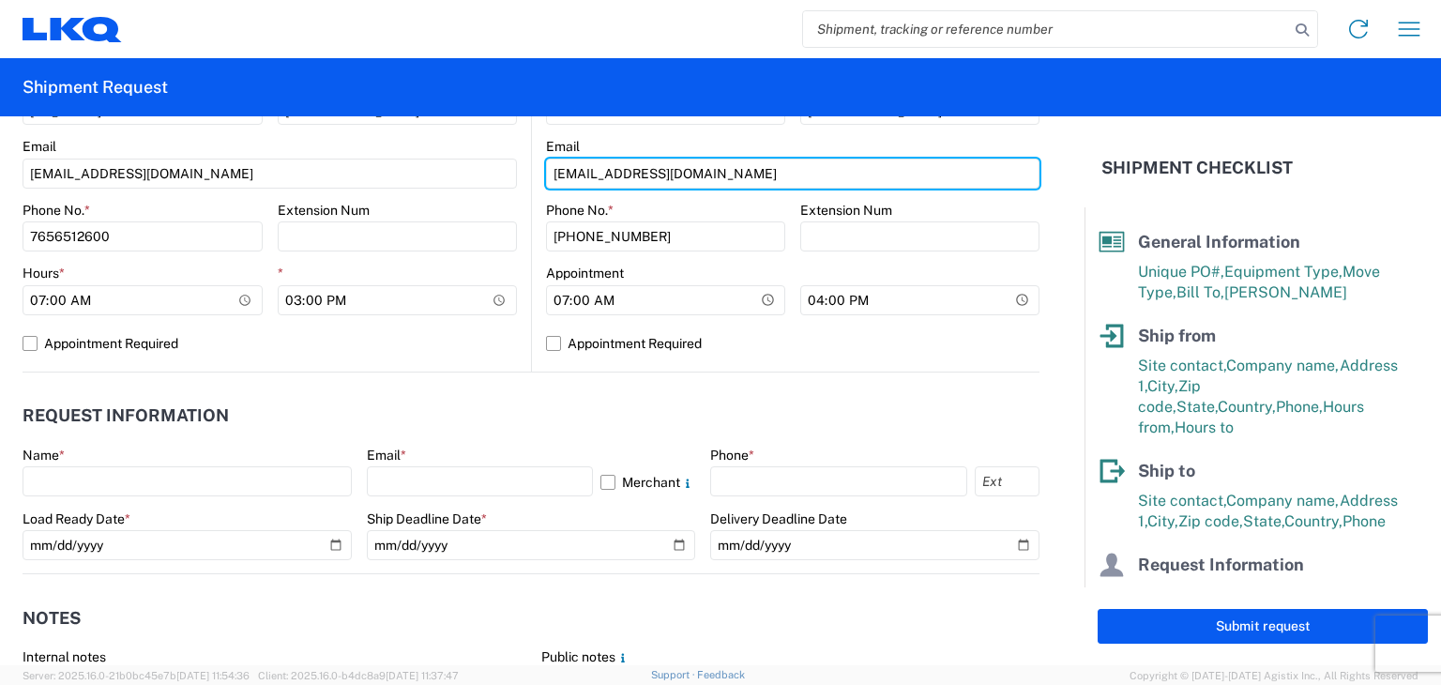
scroll to position [762, 0]
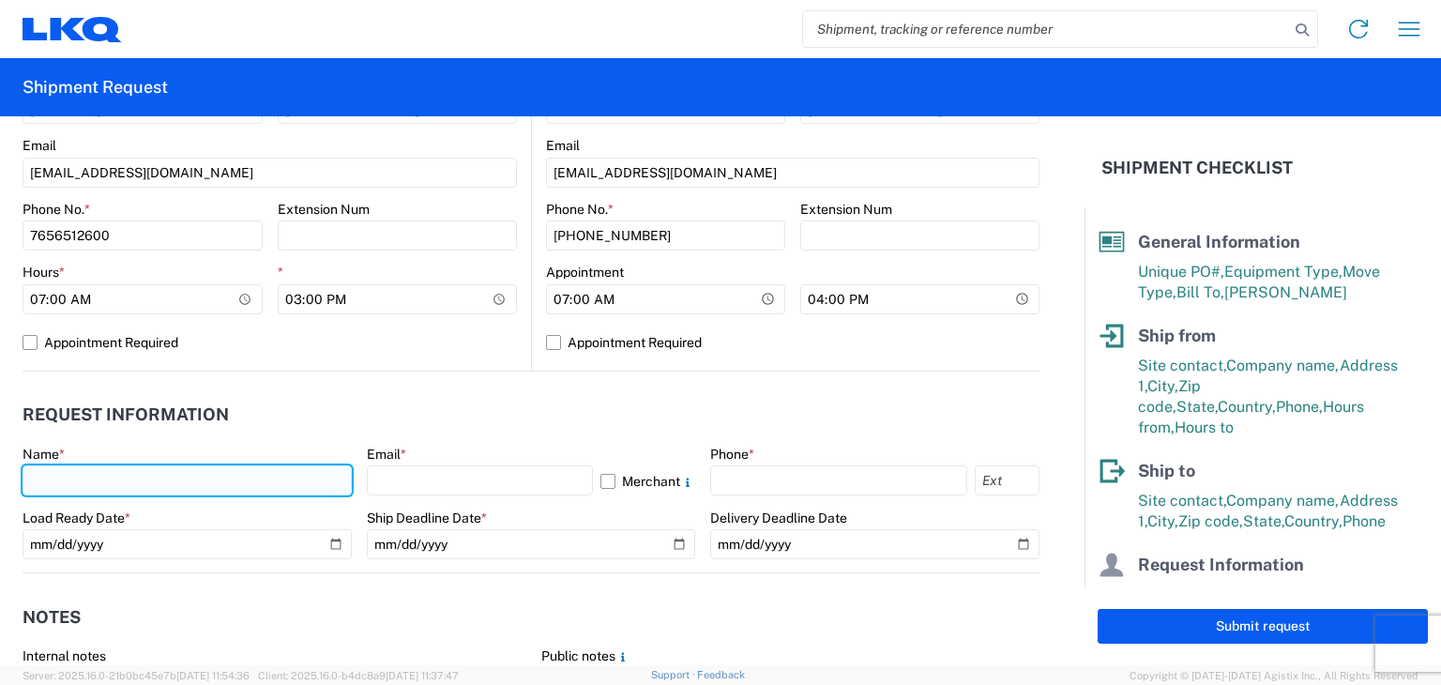
click at [261, 478] on input "text" at bounding box center [187, 480] width 329 height 30
type input "Cam Montgomery"
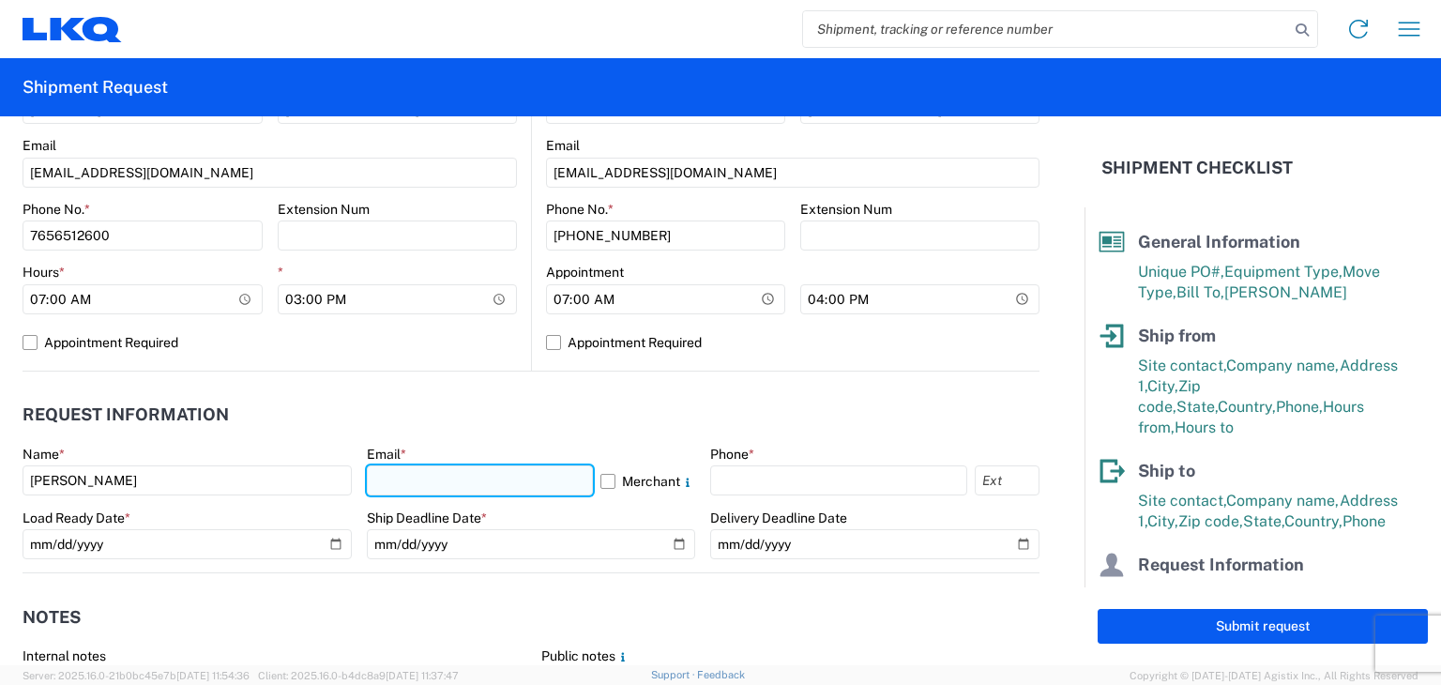
click at [403, 482] on input "text" at bounding box center [480, 480] width 227 height 30
type input "cmontgomery@lkqcorp.com"
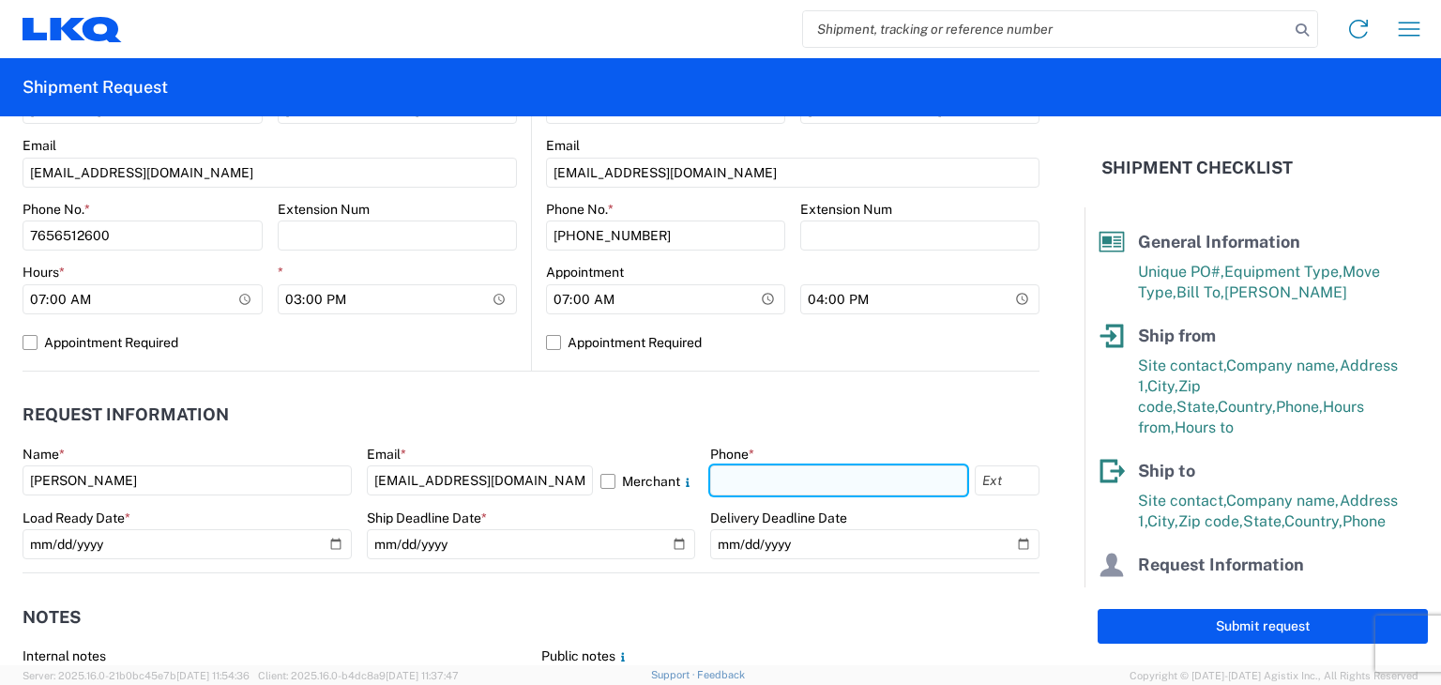
click at [724, 479] on input "text" at bounding box center [838, 480] width 257 height 30
type input "7656512600"
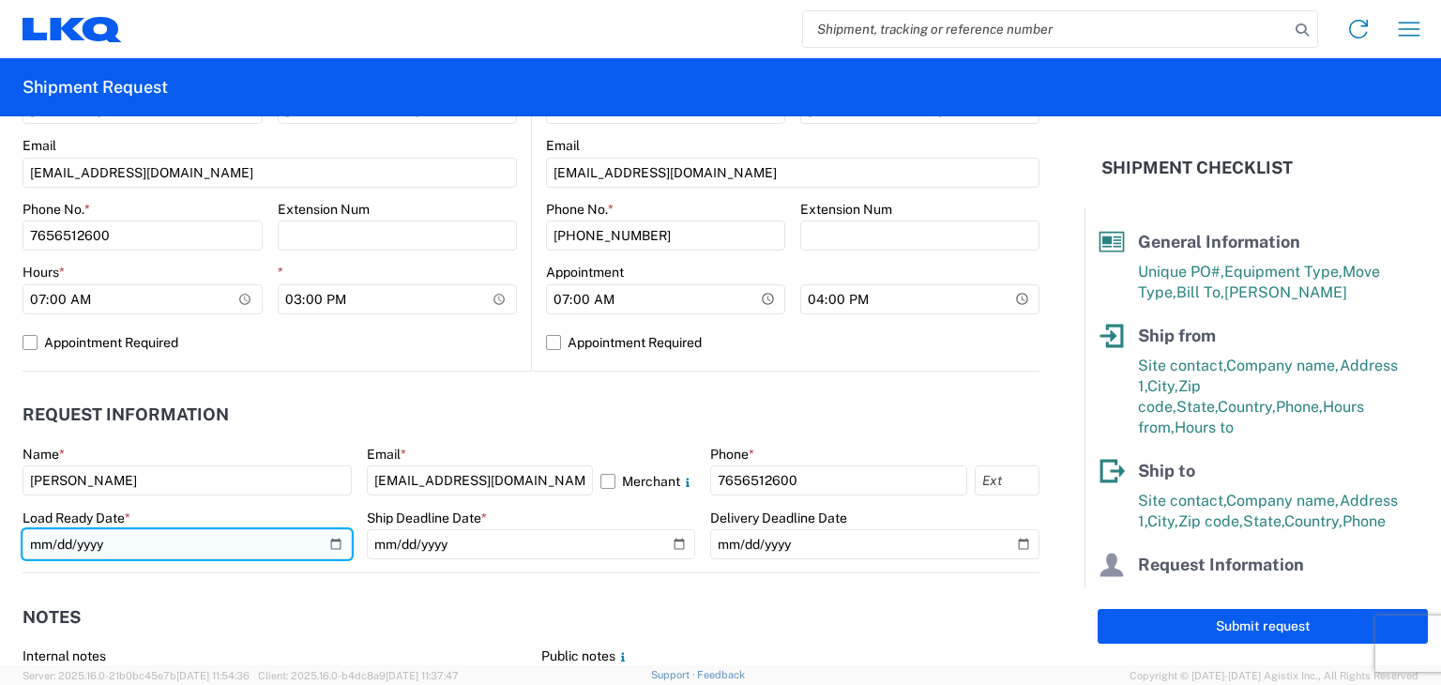
click at [333, 544] on input "date" at bounding box center [187, 544] width 329 height 30
type input "2025-08-20"
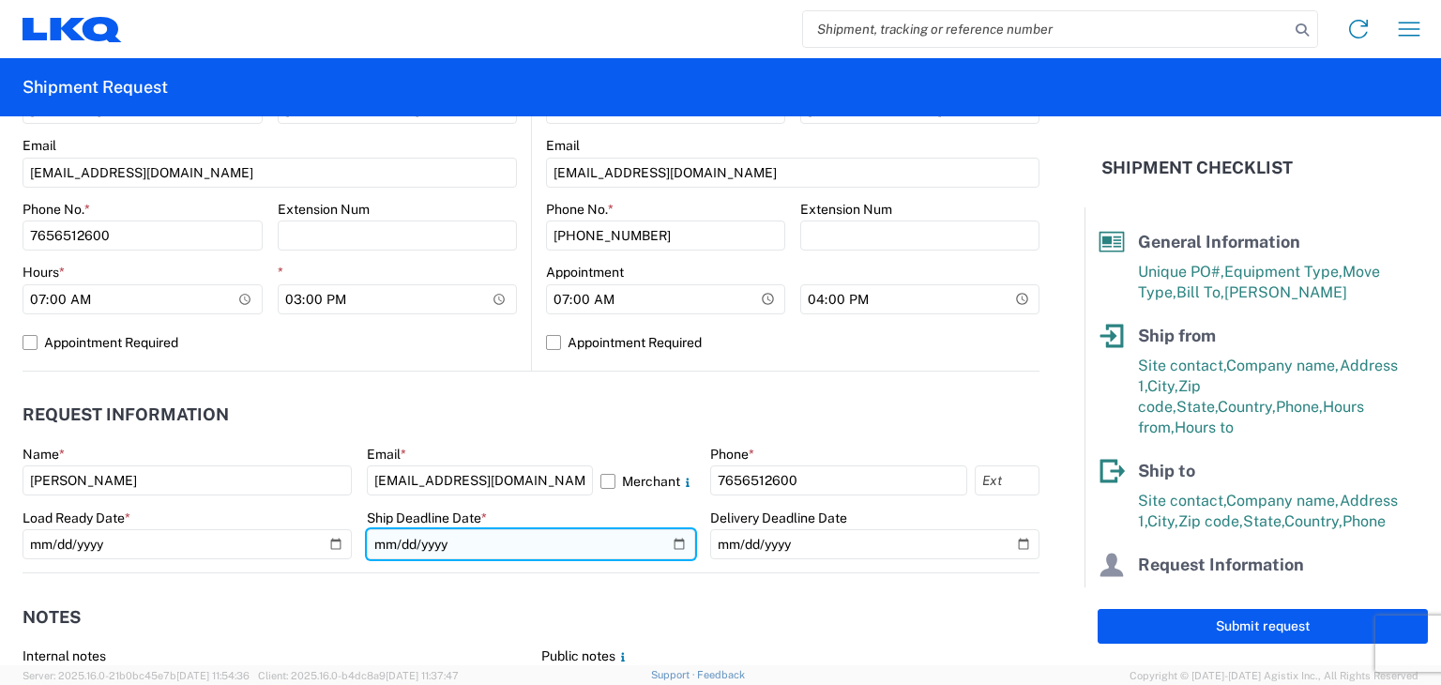
click at [664, 542] on input "date" at bounding box center [531, 544] width 329 height 30
type input "2025-08-21"
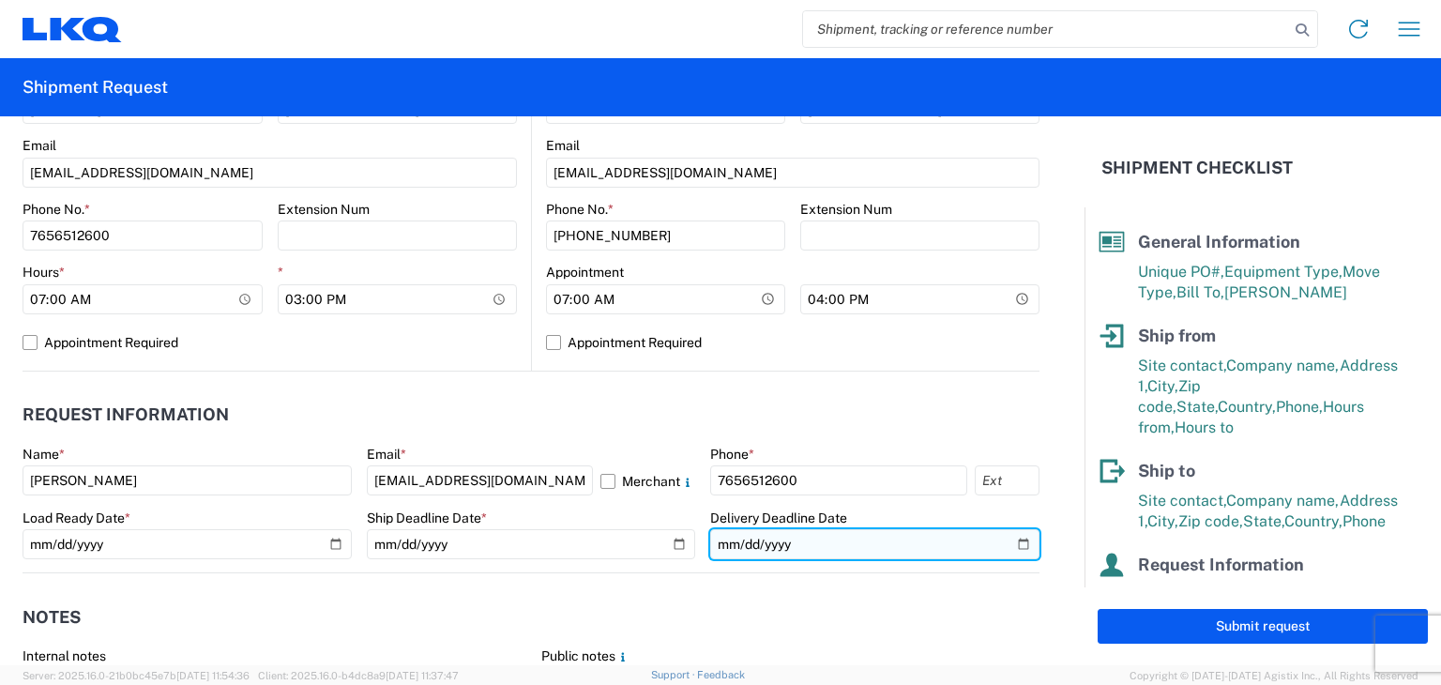
click at [1006, 545] on input "date" at bounding box center [874, 544] width 329 height 30
type input "2025-08-26"
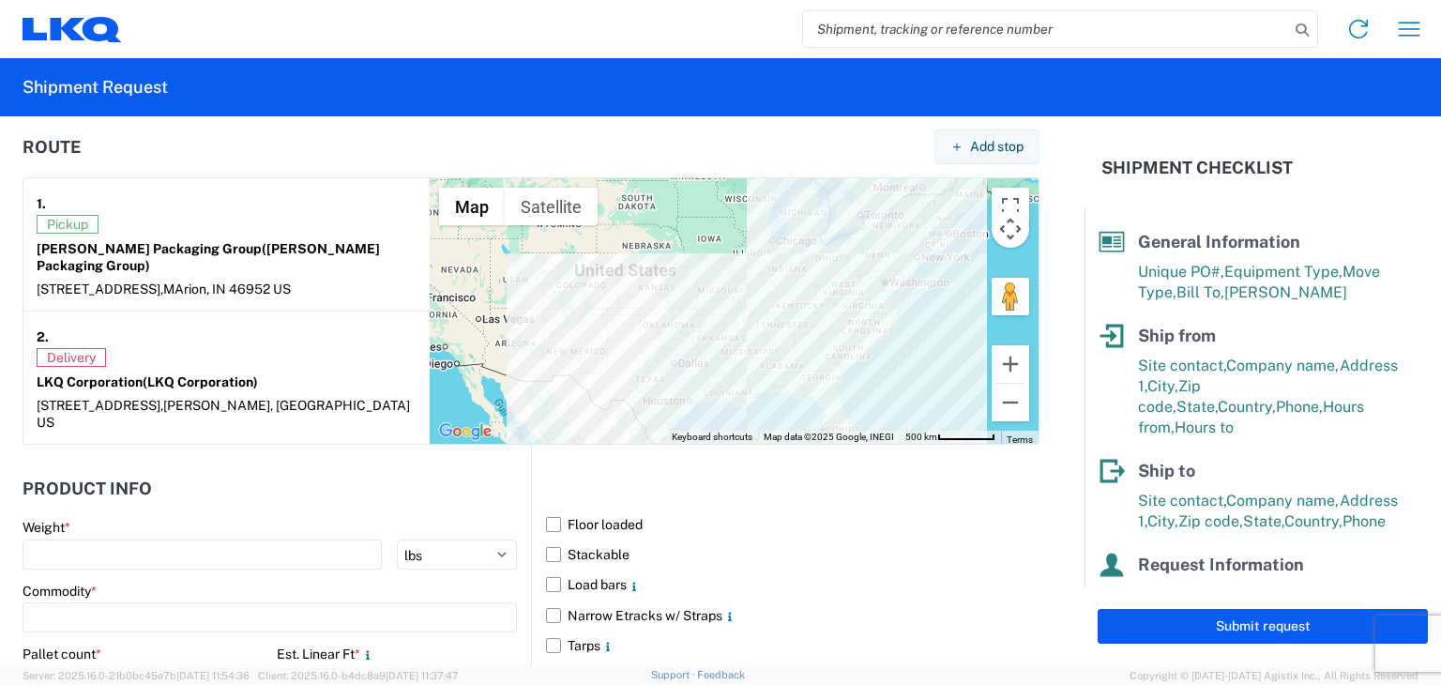
scroll to position [1436, 0]
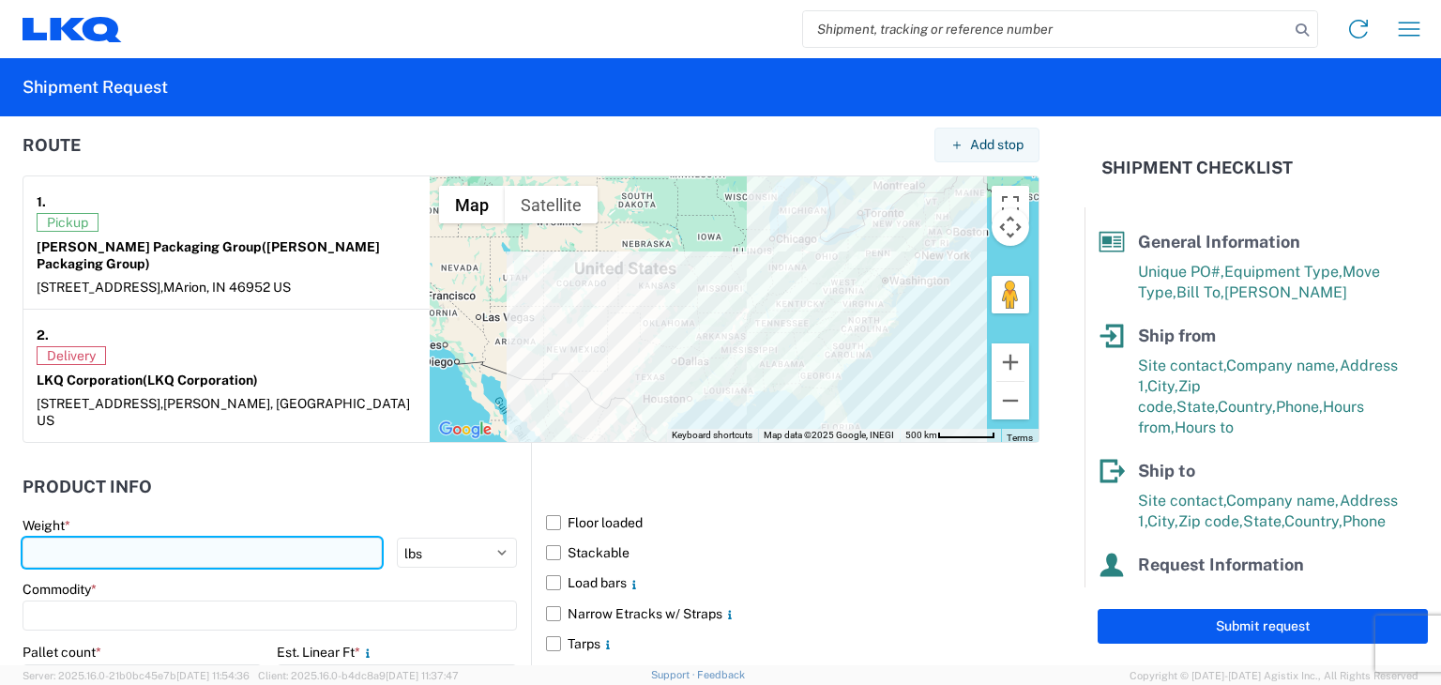
click at [280, 538] on input "number" at bounding box center [202, 553] width 359 height 30
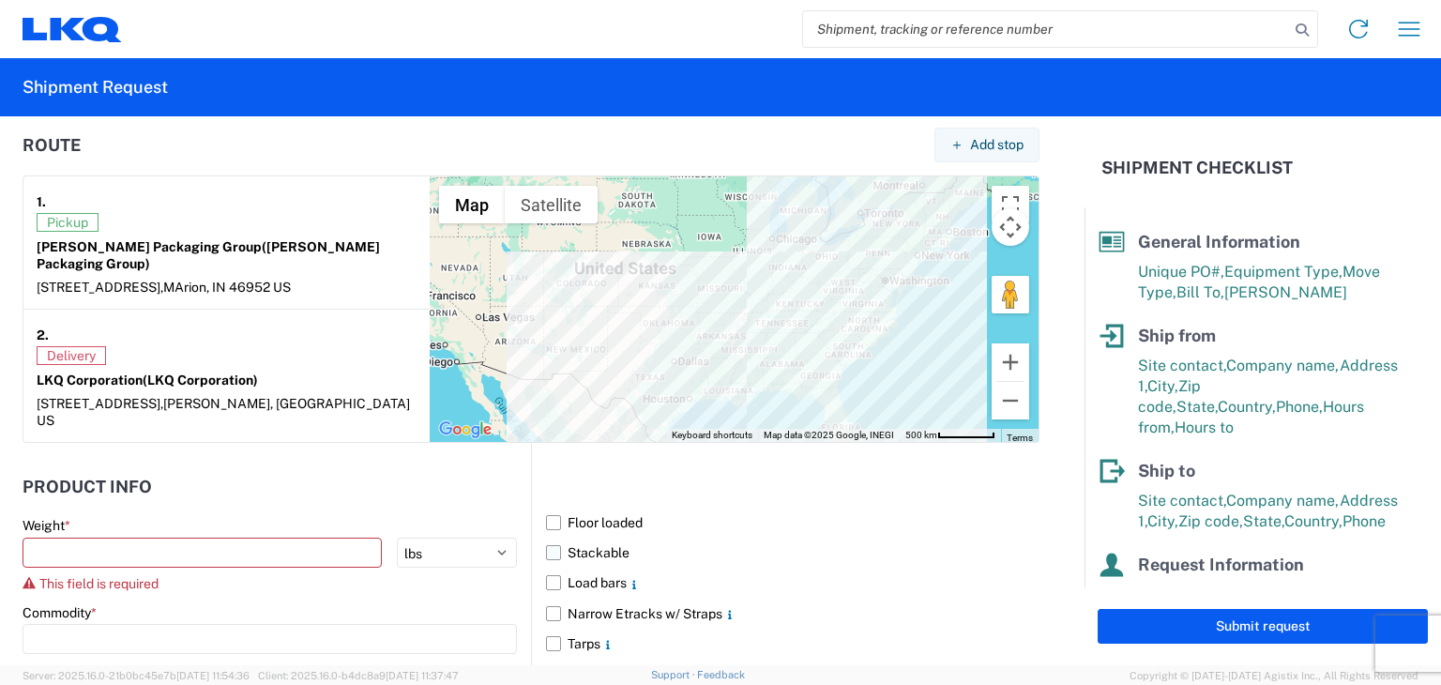
click at [556, 538] on label "Stackable" at bounding box center [793, 553] width 494 height 30
click at [0, 0] on input "Stackable" at bounding box center [0, 0] width 0 height 0
click at [426, 624] on input at bounding box center [270, 639] width 494 height 30
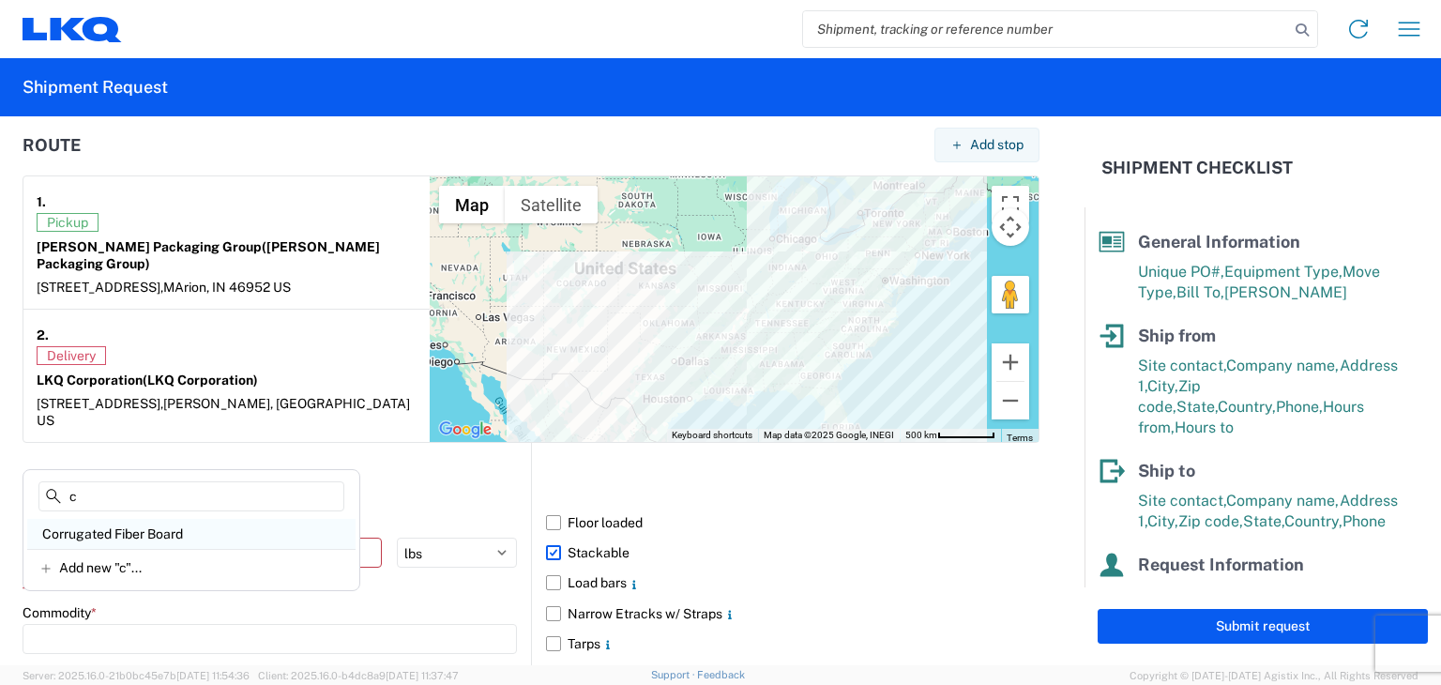
type input "c"
click at [195, 540] on div "Corrugated Fiber Board" at bounding box center [191, 534] width 328 height 30
type input "Corrugated Fiber Board"
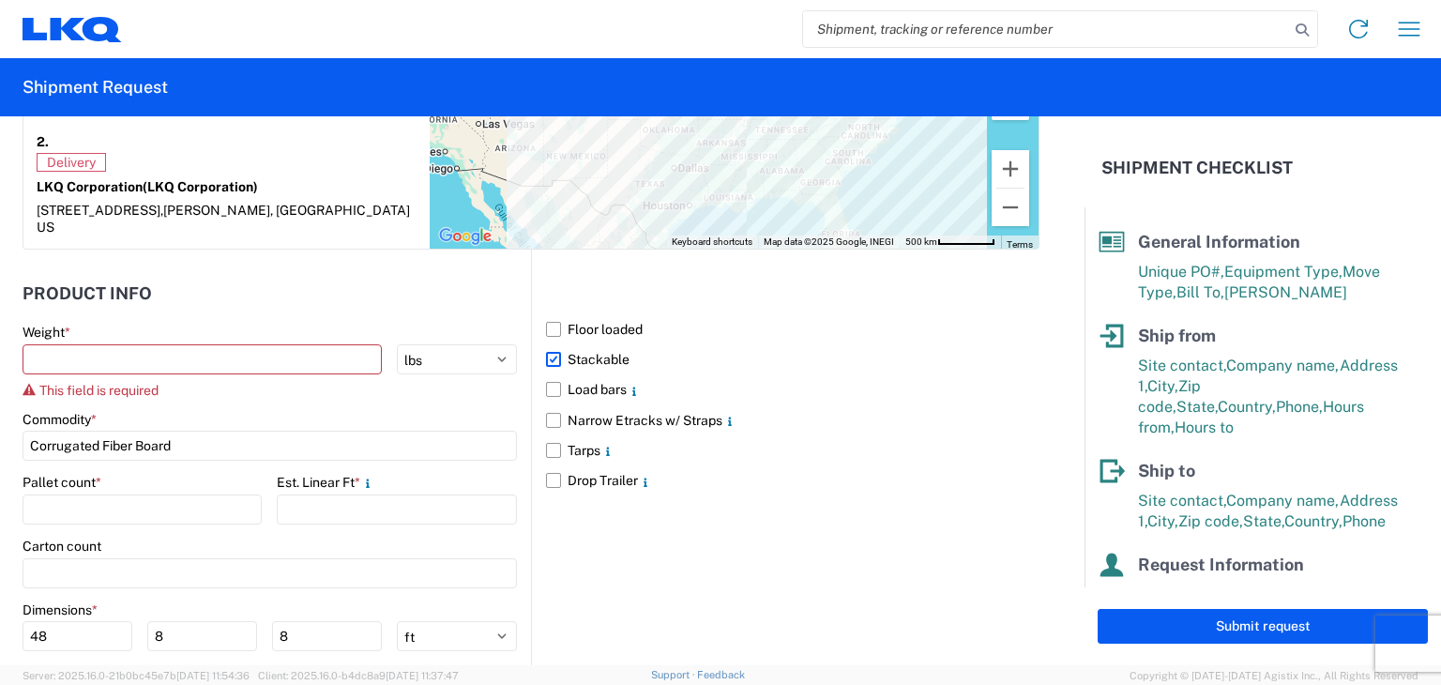
scroll to position [1629, 0]
click at [284, 272] on header "Product Info" at bounding box center [277, 293] width 509 height 42
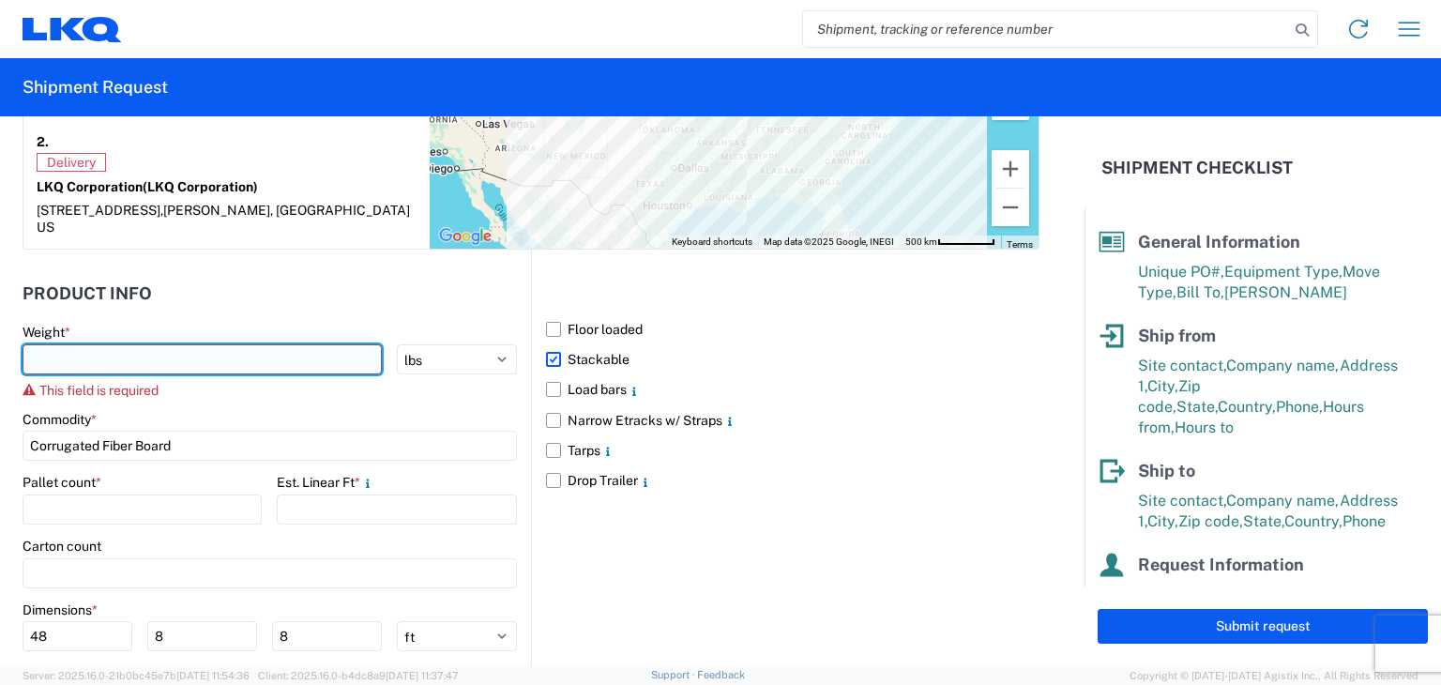
click at [292, 344] on input "number" at bounding box center [202, 359] width 359 height 30
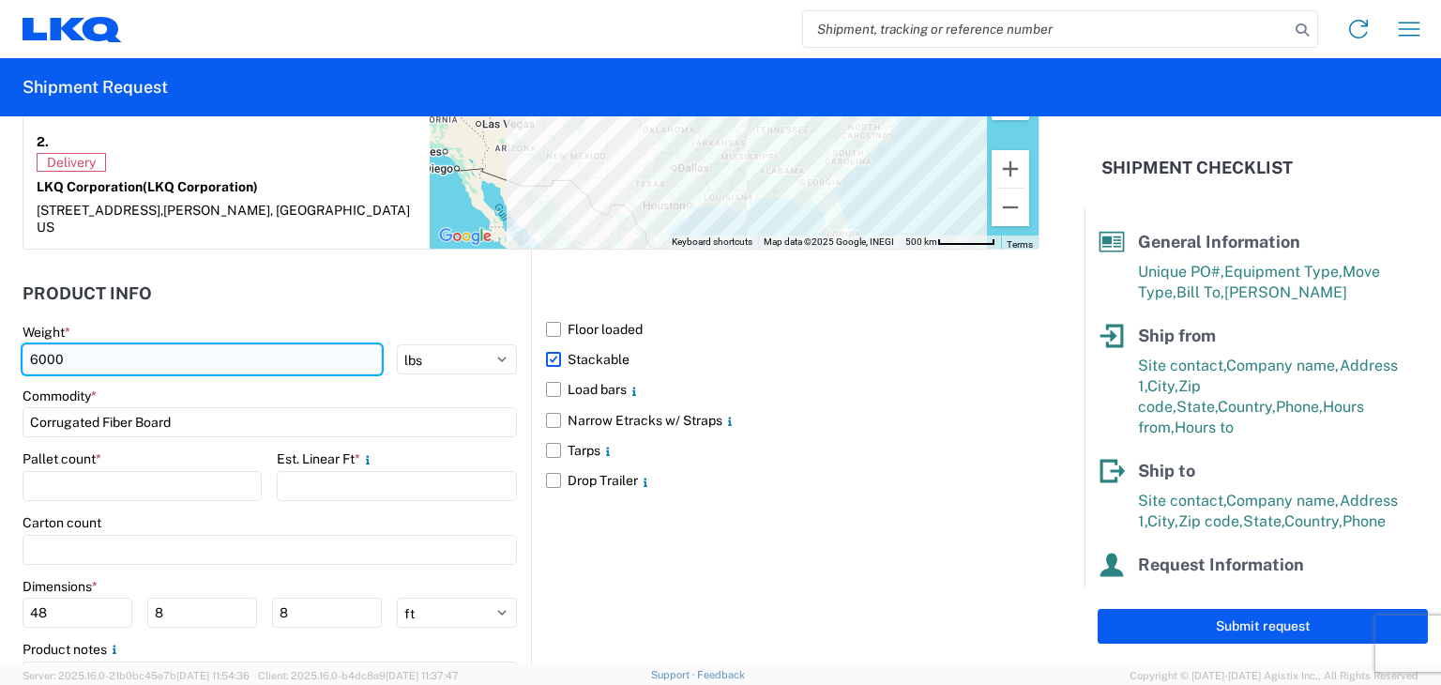
click at [292, 344] on input "6000" at bounding box center [202, 359] width 359 height 30
type input "6000"
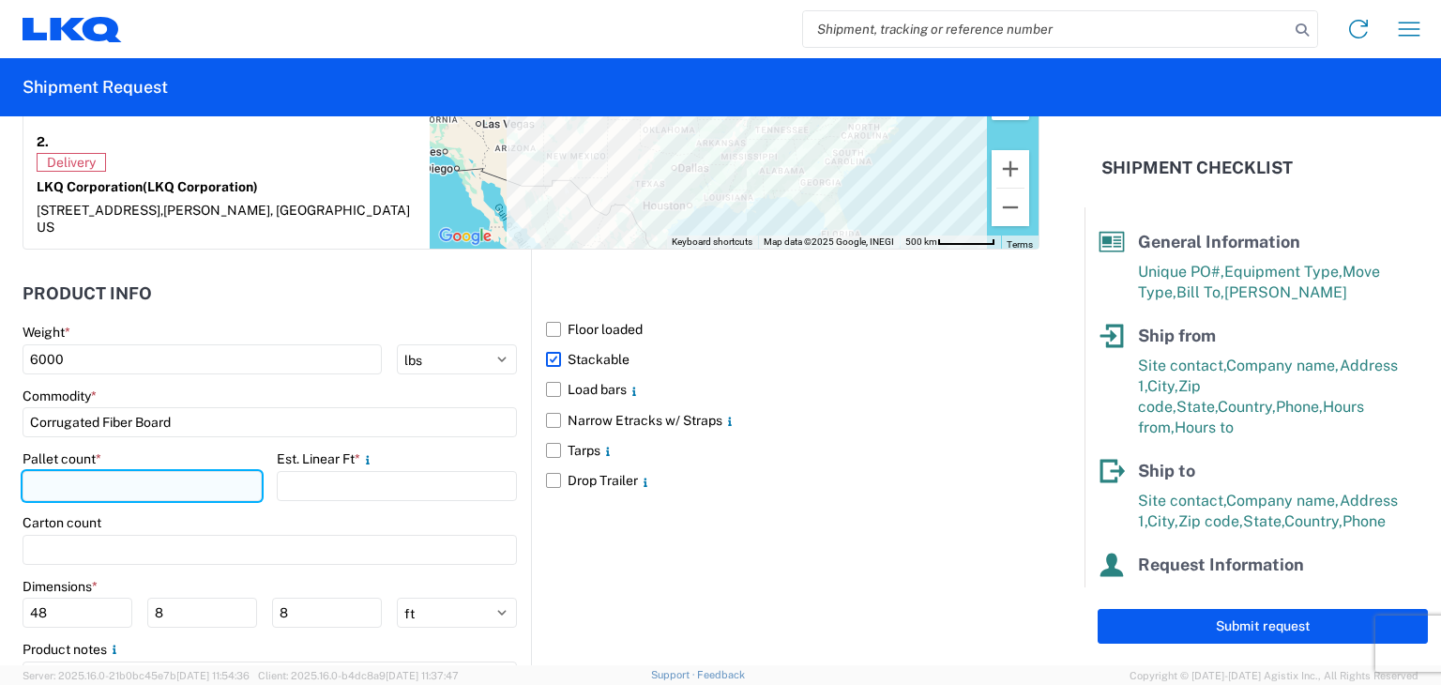
click at [164, 471] on input "number" at bounding box center [142, 486] width 239 height 30
click at [164, 471] on input "20" at bounding box center [142, 486] width 239 height 30
type input "20"
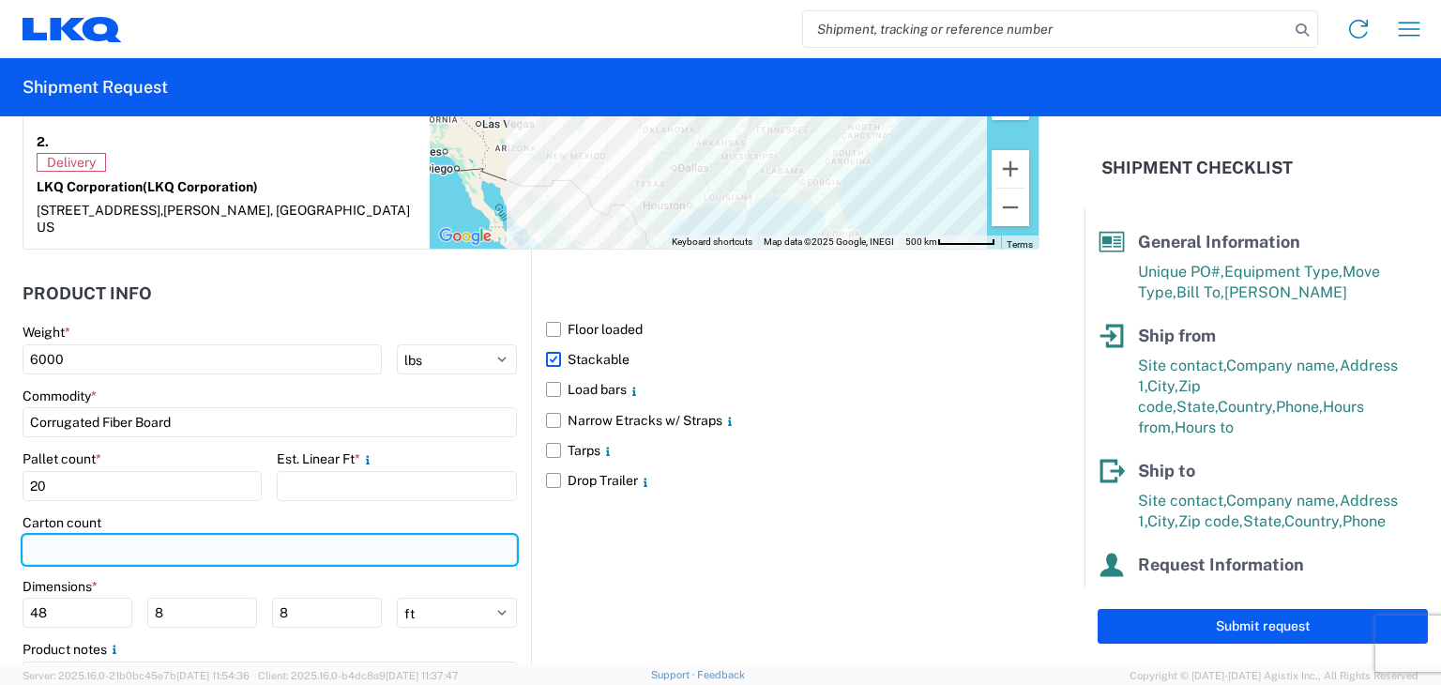
click at [168, 535] on input "number" at bounding box center [270, 550] width 494 height 30
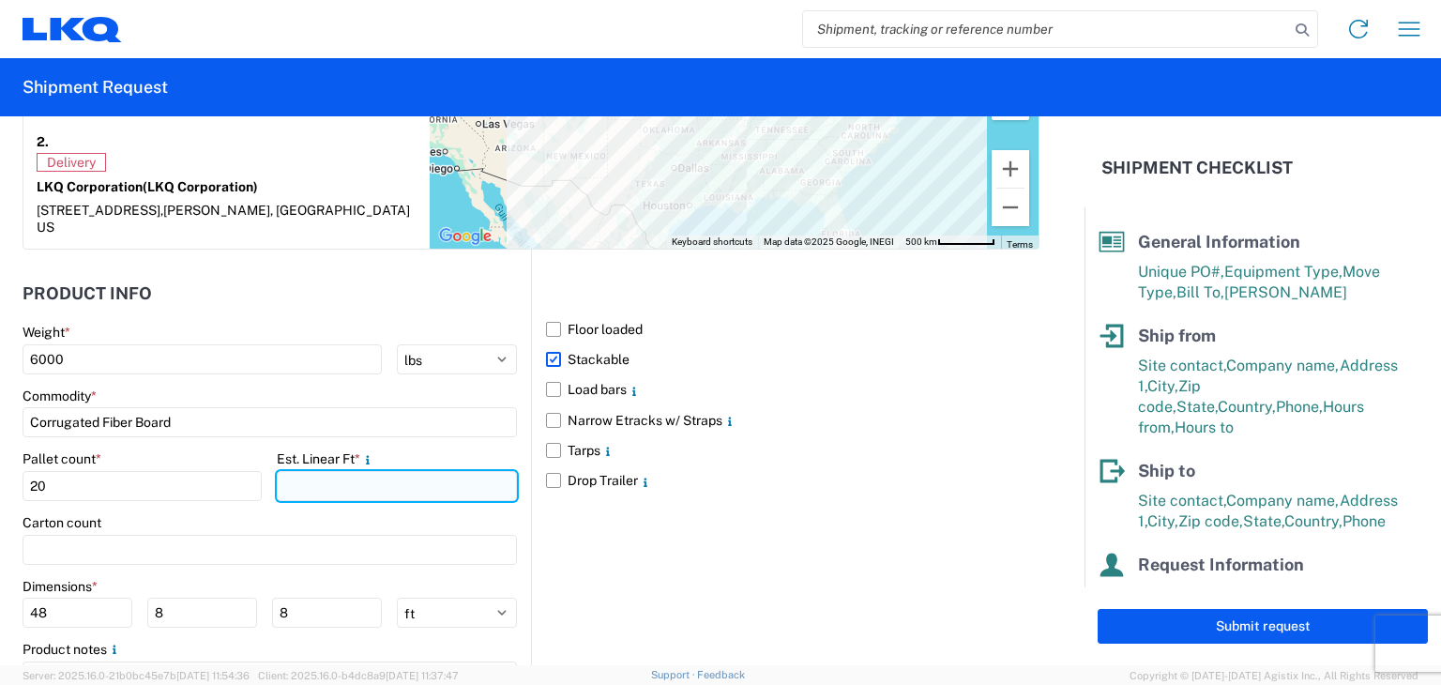
click at [360, 471] on input "number" at bounding box center [396, 486] width 239 height 30
type input "46"
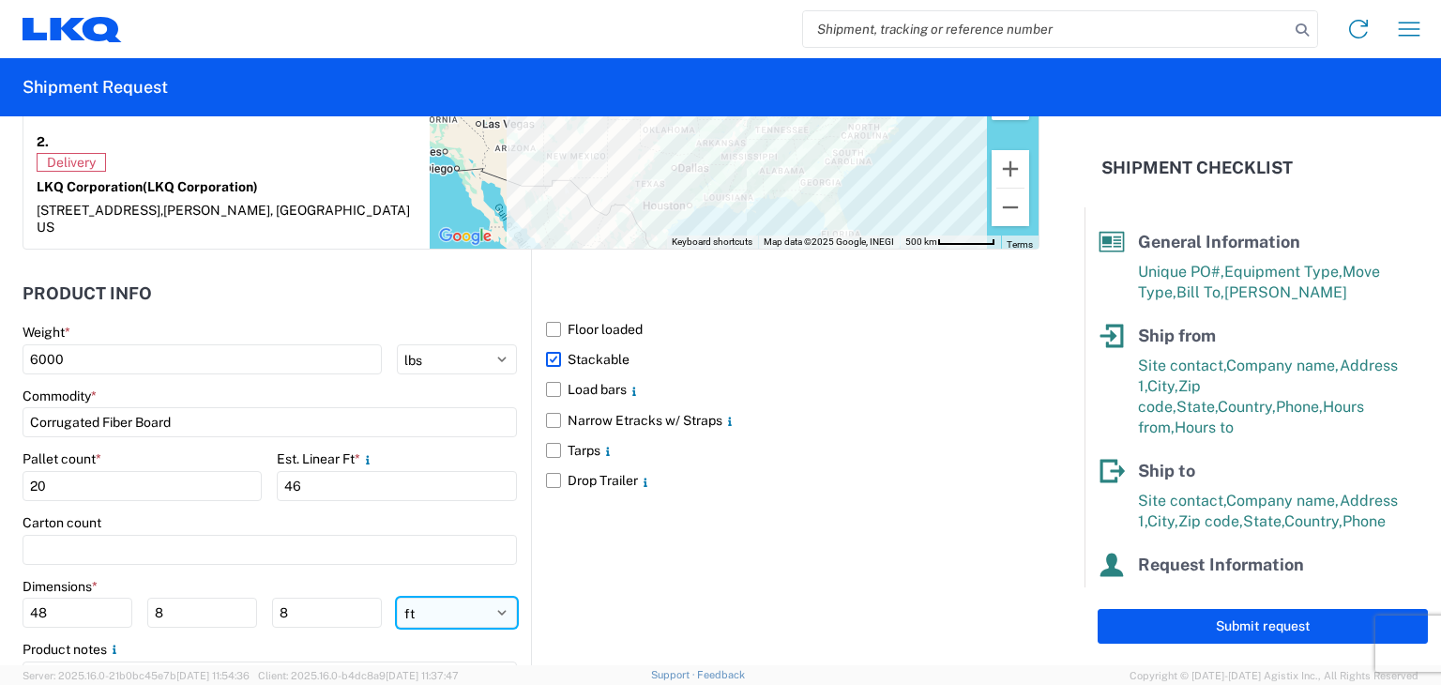
click at [443, 598] on select "ft in cm" at bounding box center [457, 613] width 120 height 30
select select "IN"
click at [397, 598] on select "ft in cm" at bounding box center [457, 613] width 120 height 30
type input "576"
type input "96"
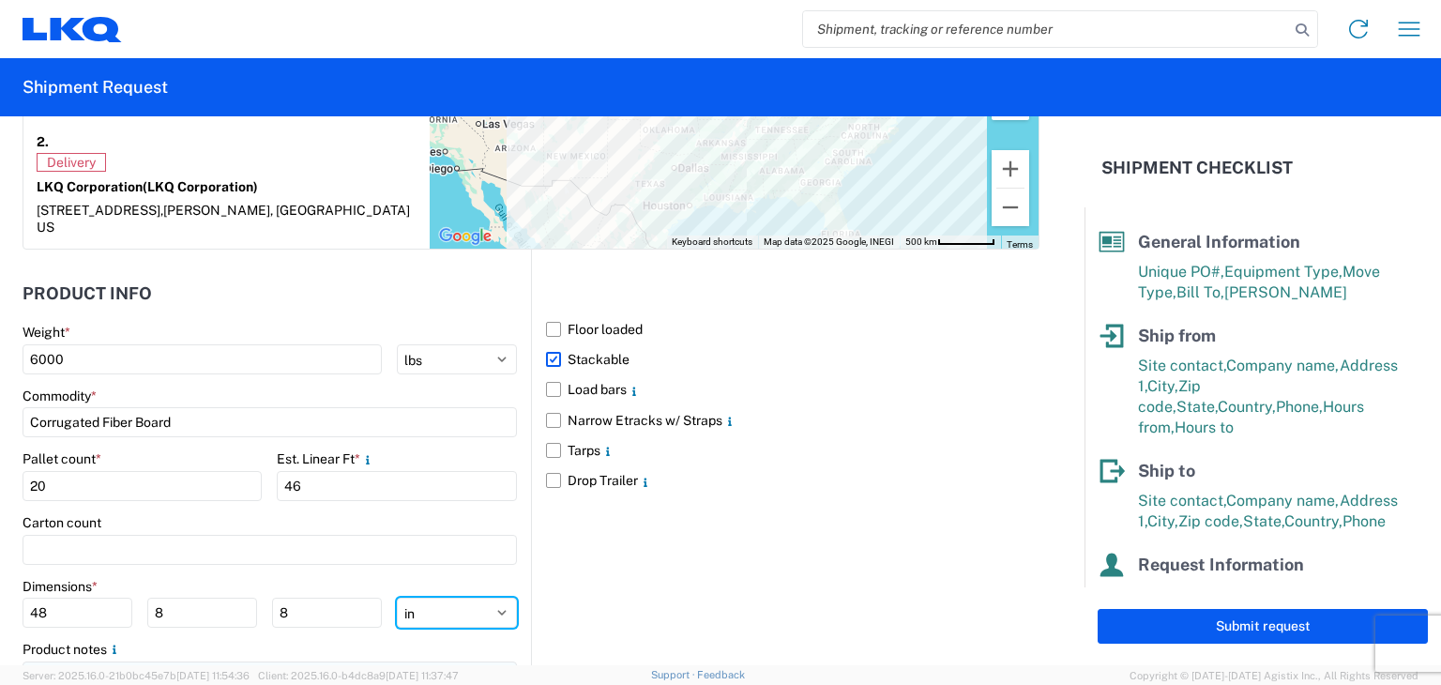
type input "96"
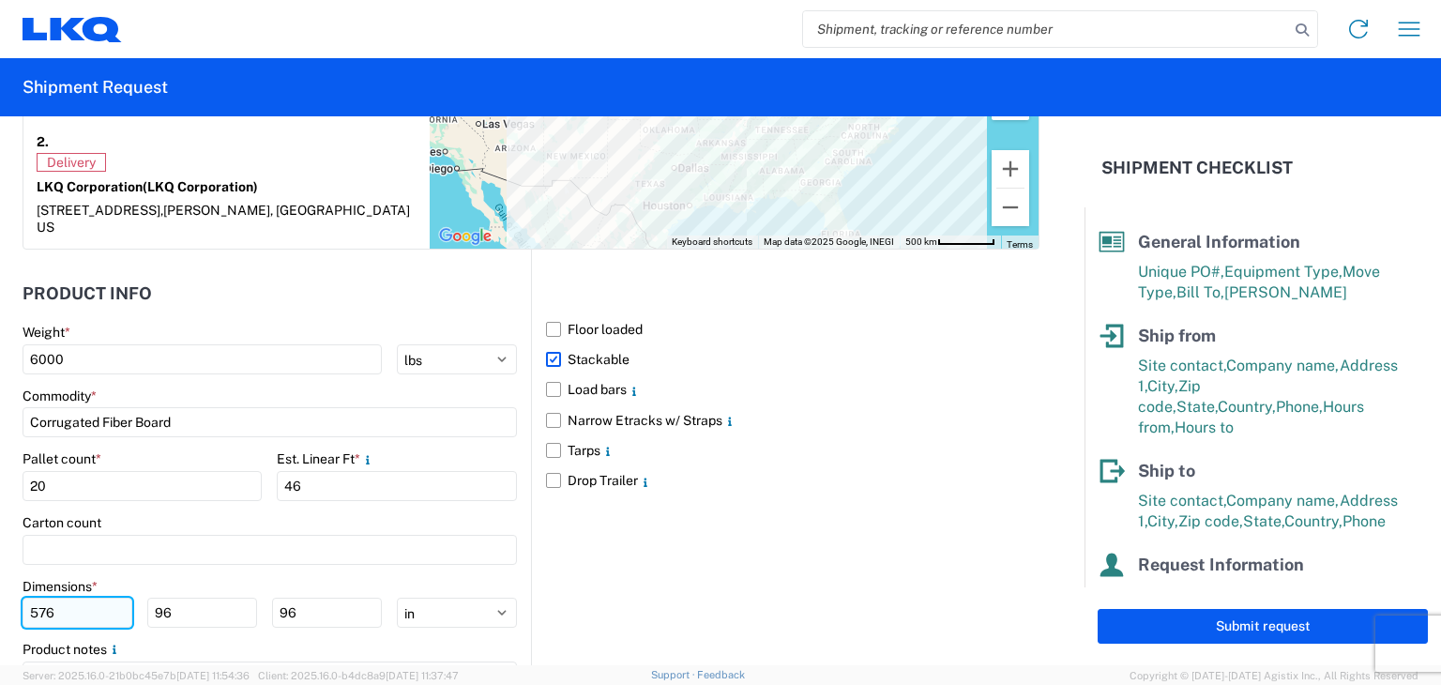
click at [104, 598] on input "576" at bounding box center [78, 613] width 110 height 30
type input "5"
type input "48"
type input "40"
type input "48"
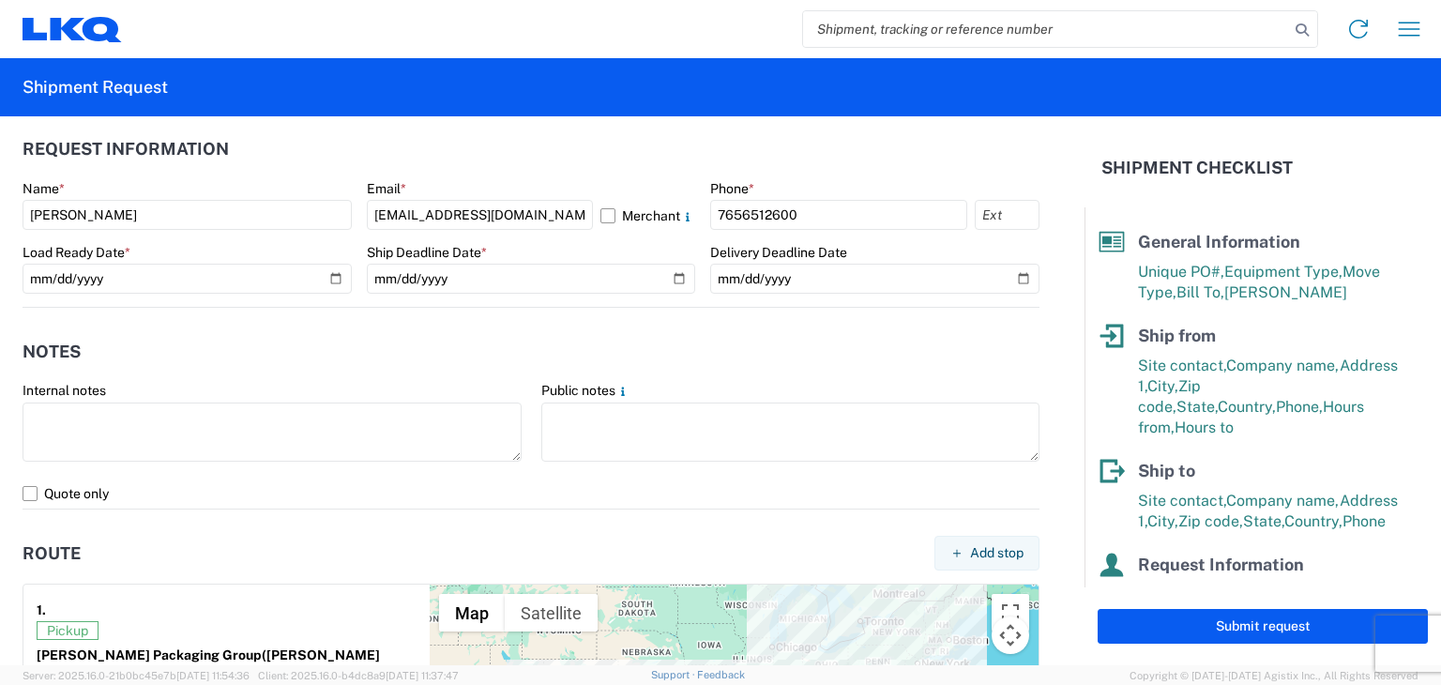
scroll to position [1026, 0]
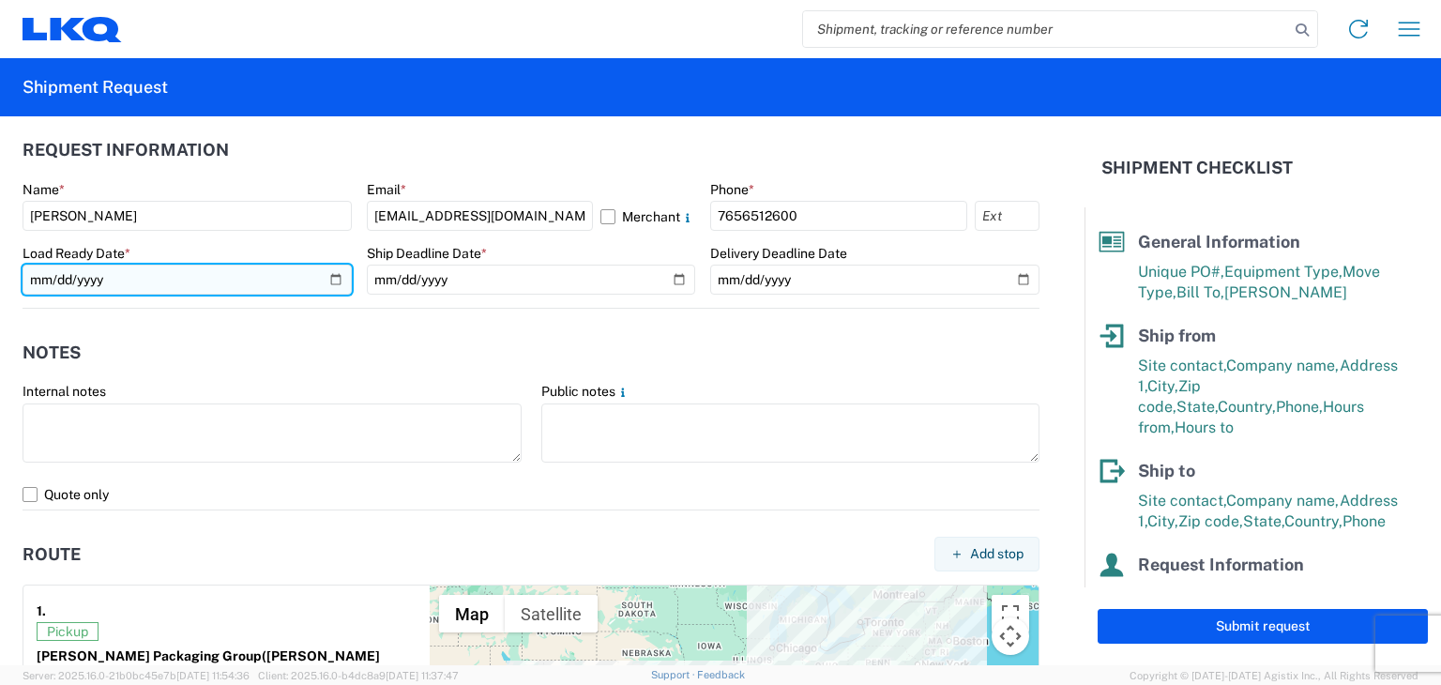
click at [327, 281] on input "2025-08-20" at bounding box center [187, 280] width 329 height 30
type input "2025-08-19"
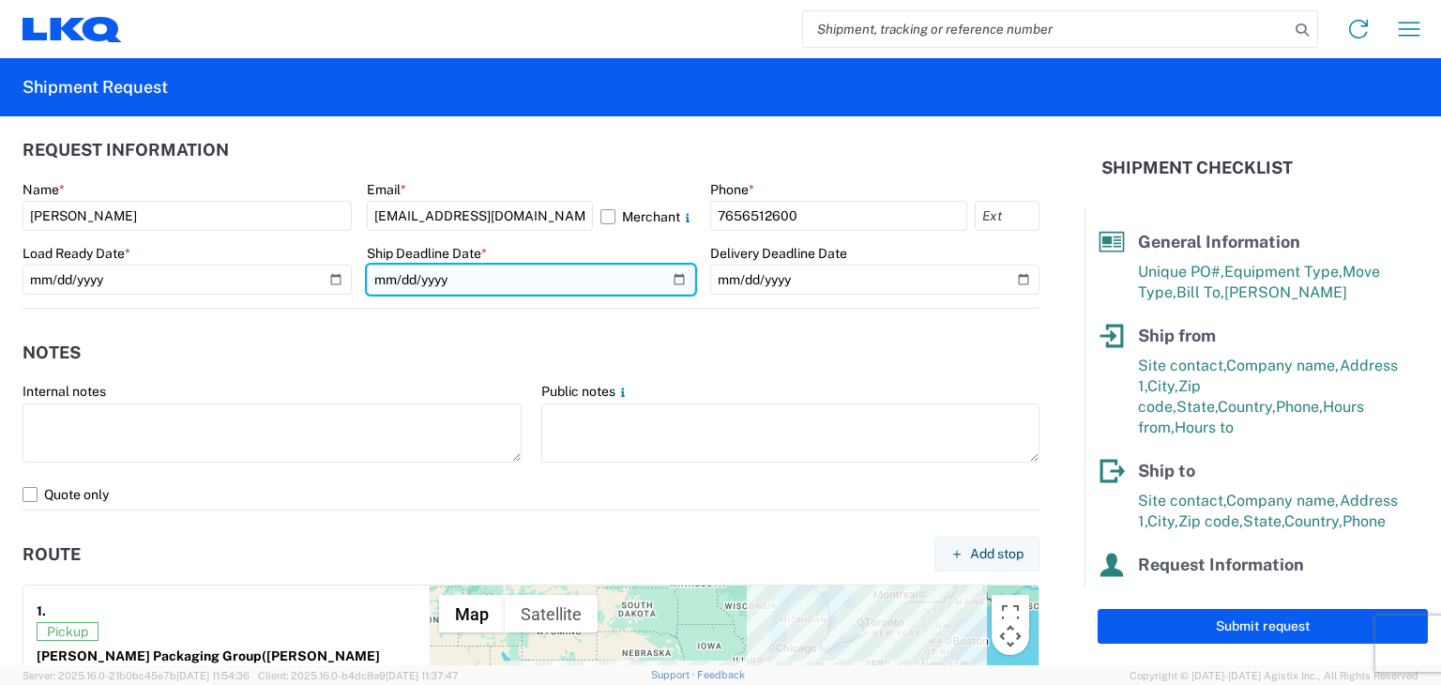
click at [668, 279] on input "2025-08-21" at bounding box center [531, 280] width 329 height 30
type input "2025-08-20"
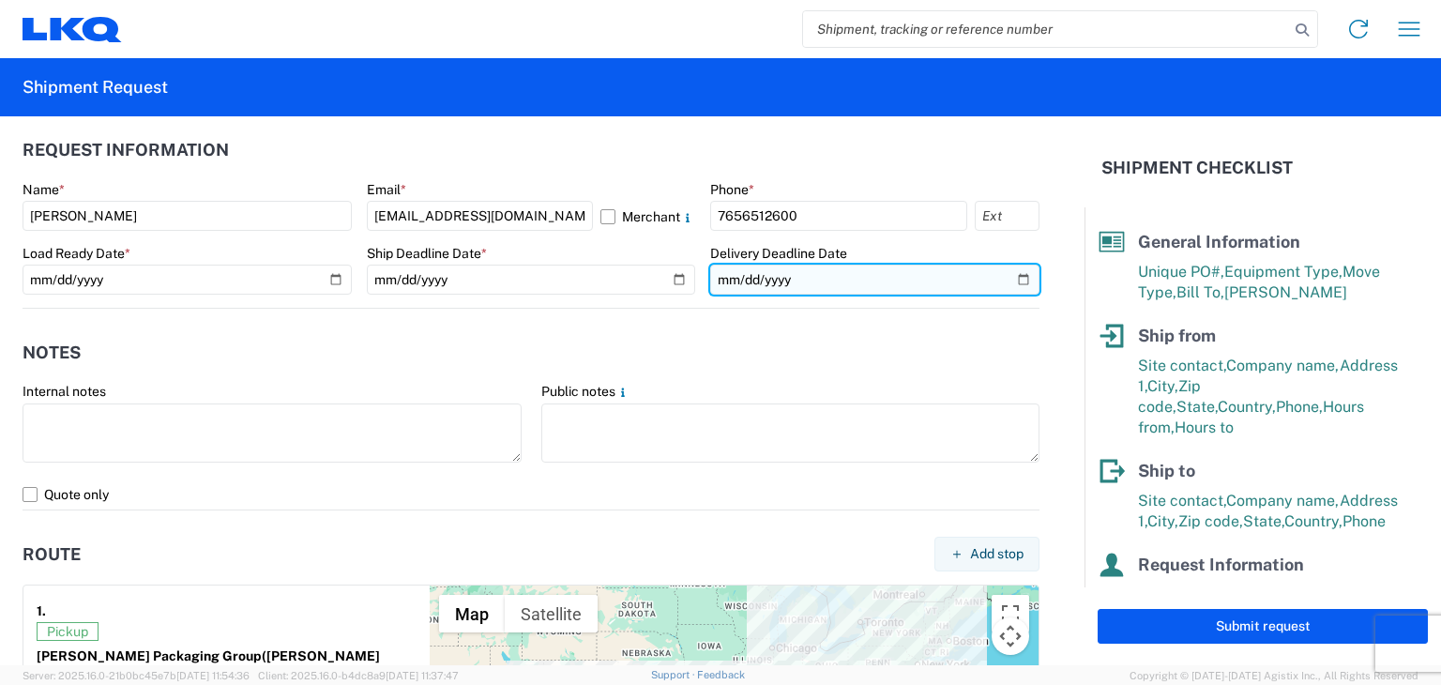
click at [1010, 276] on input "2025-08-26" at bounding box center [874, 280] width 329 height 30
type input "2025-08-25"
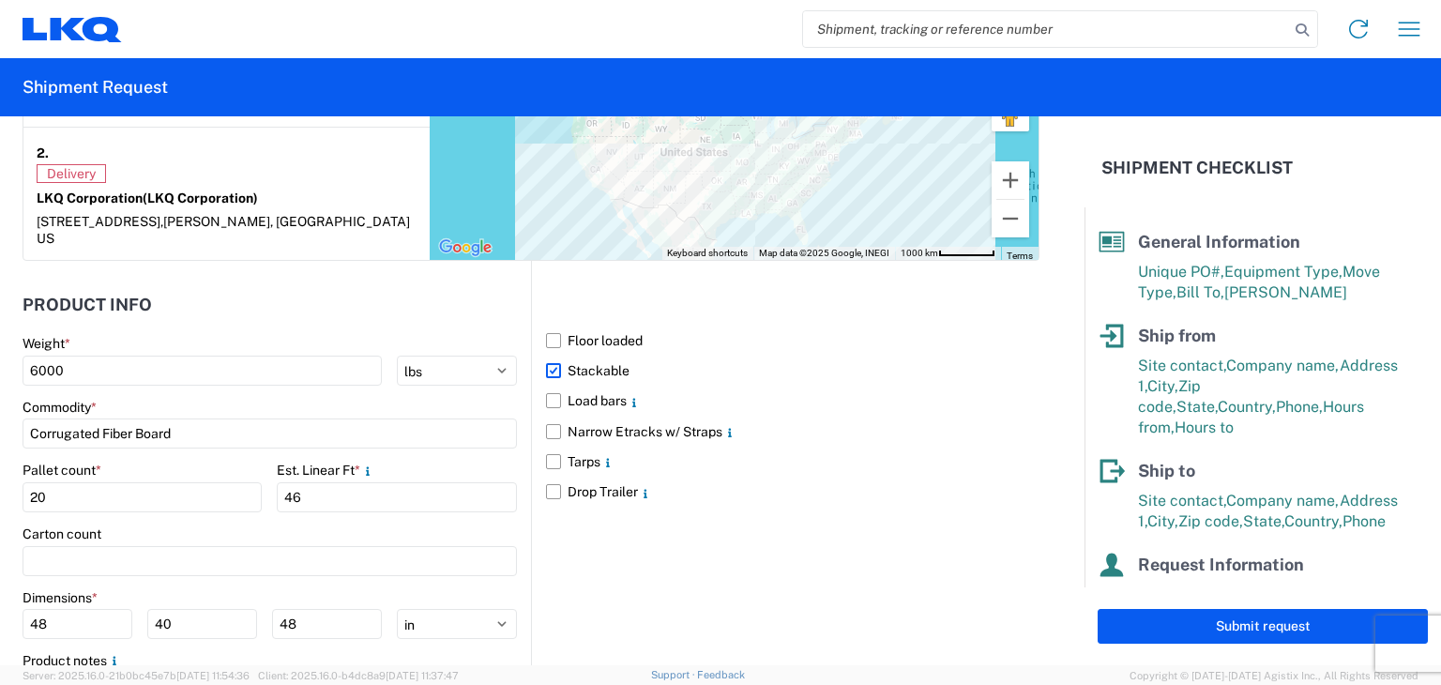
scroll to position [1697, 0]
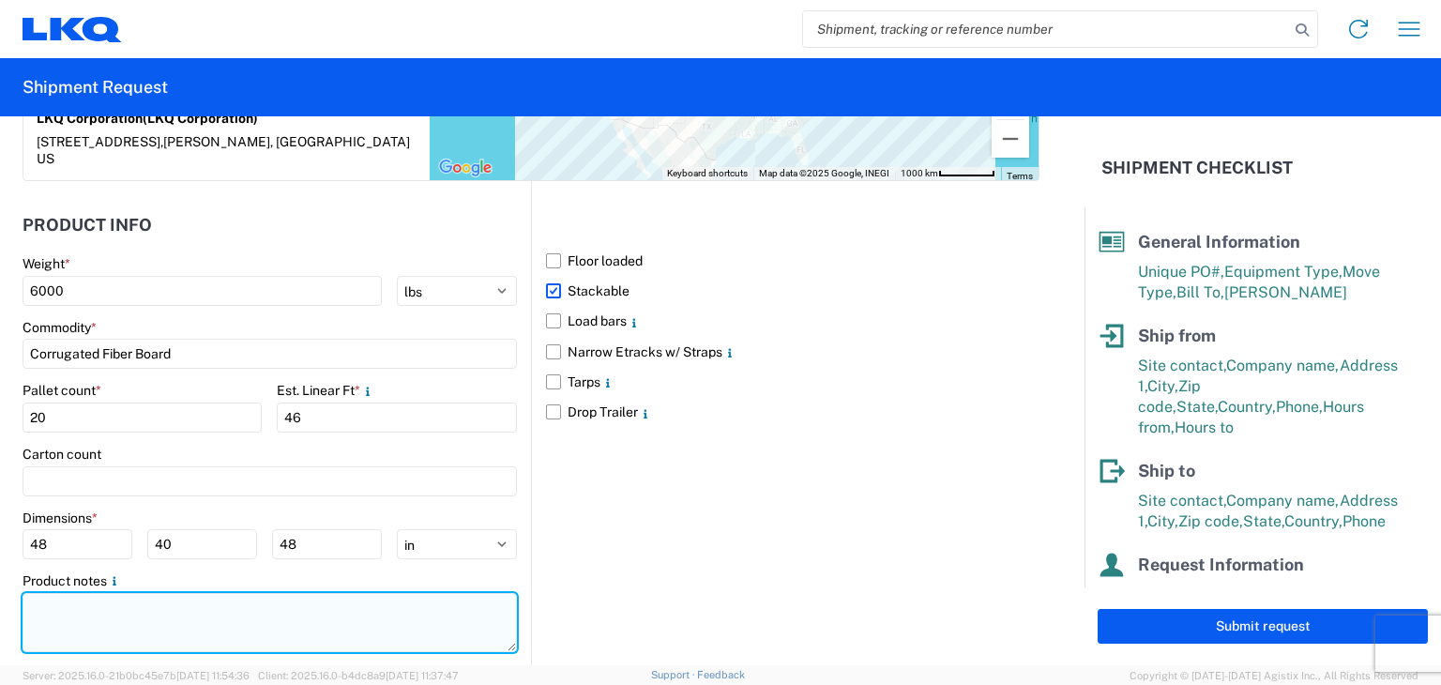
click at [238, 593] on textarea at bounding box center [270, 622] width 494 height 59
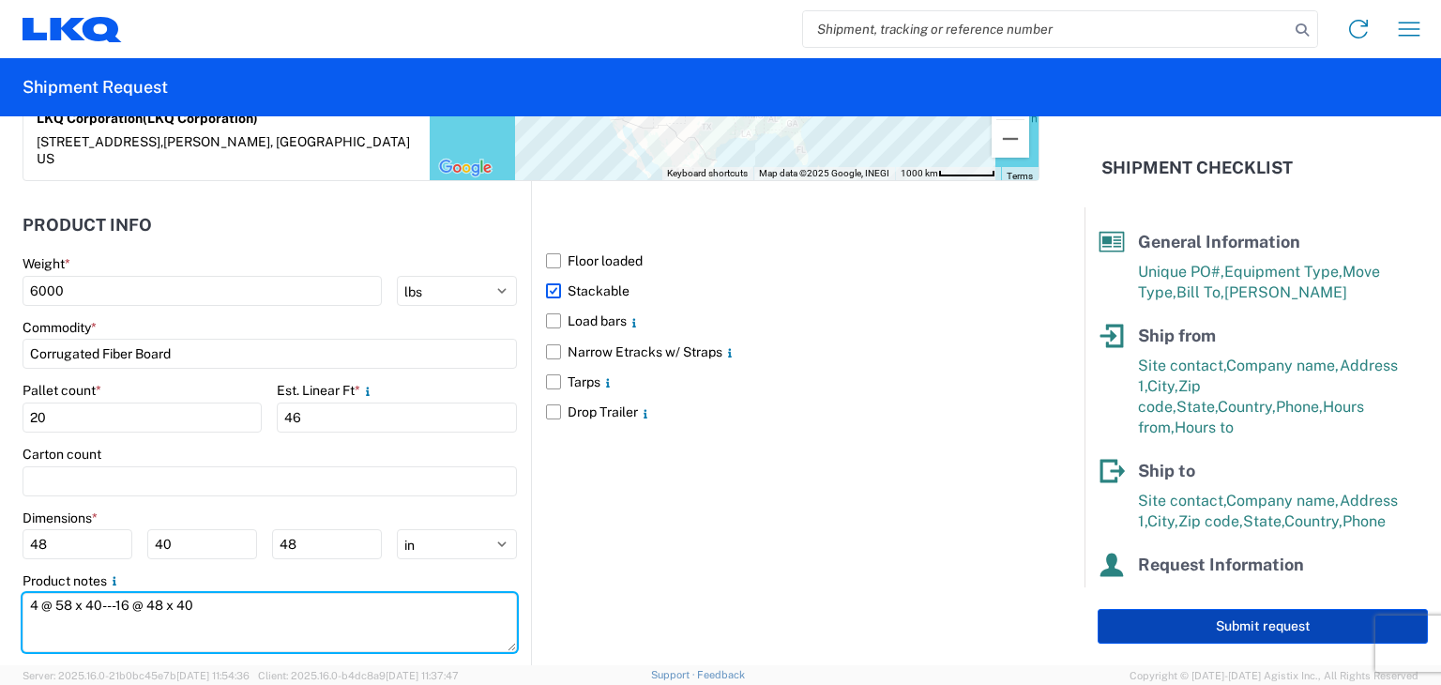
type textarea "4 @ 58 x 40---16 @ 48 x 40"
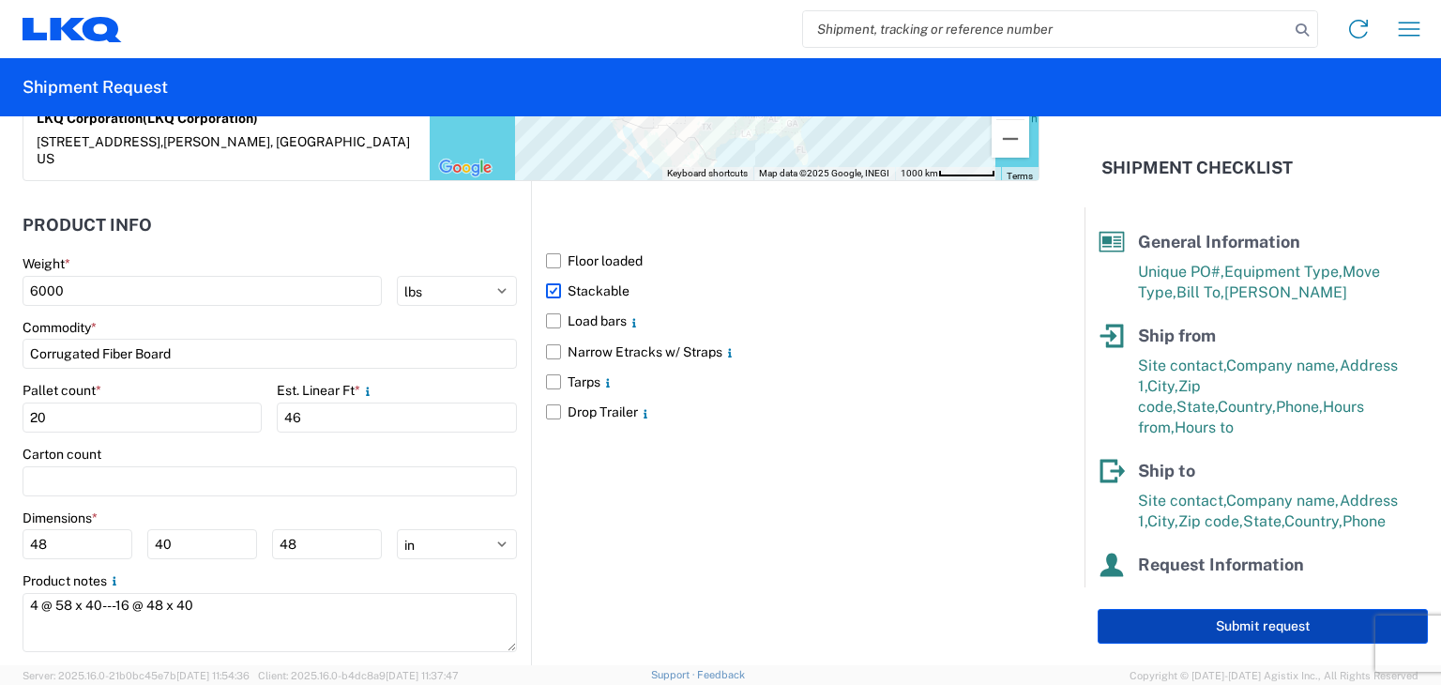
click at [1145, 631] on button "Submit request" at bounding box center [1263, 626] width 330 height 35
select select "US"
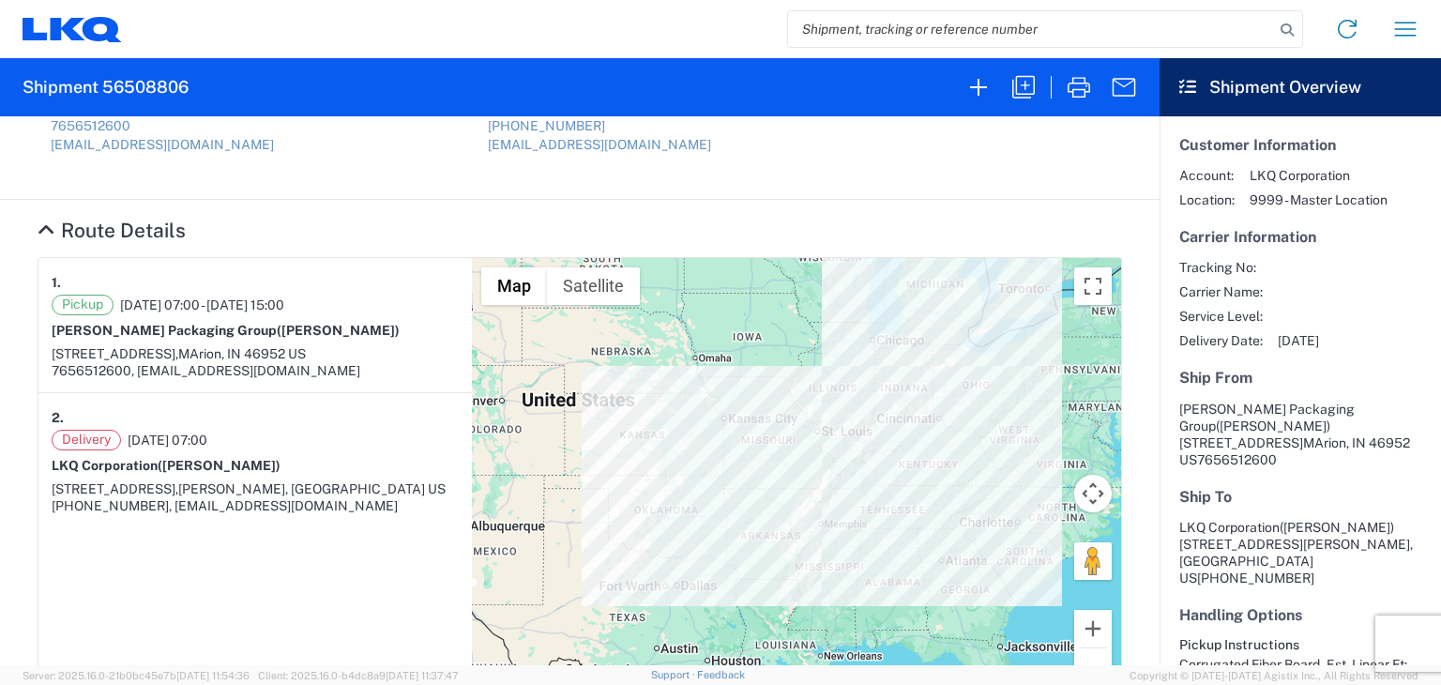
scroll to position [144, 0]
